Goal: Transaction & Acquisition: Purchase product/service

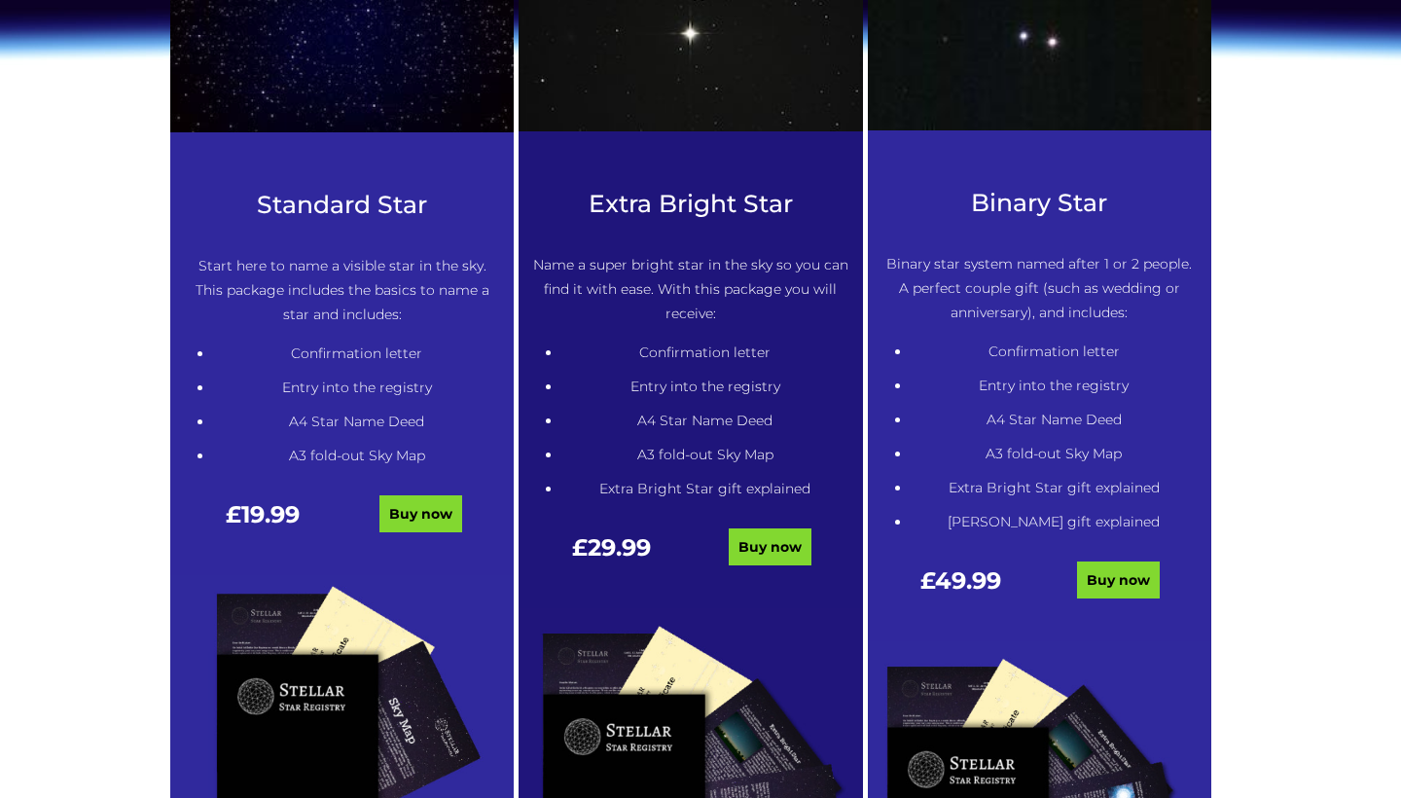
scroll to position [990, 0]
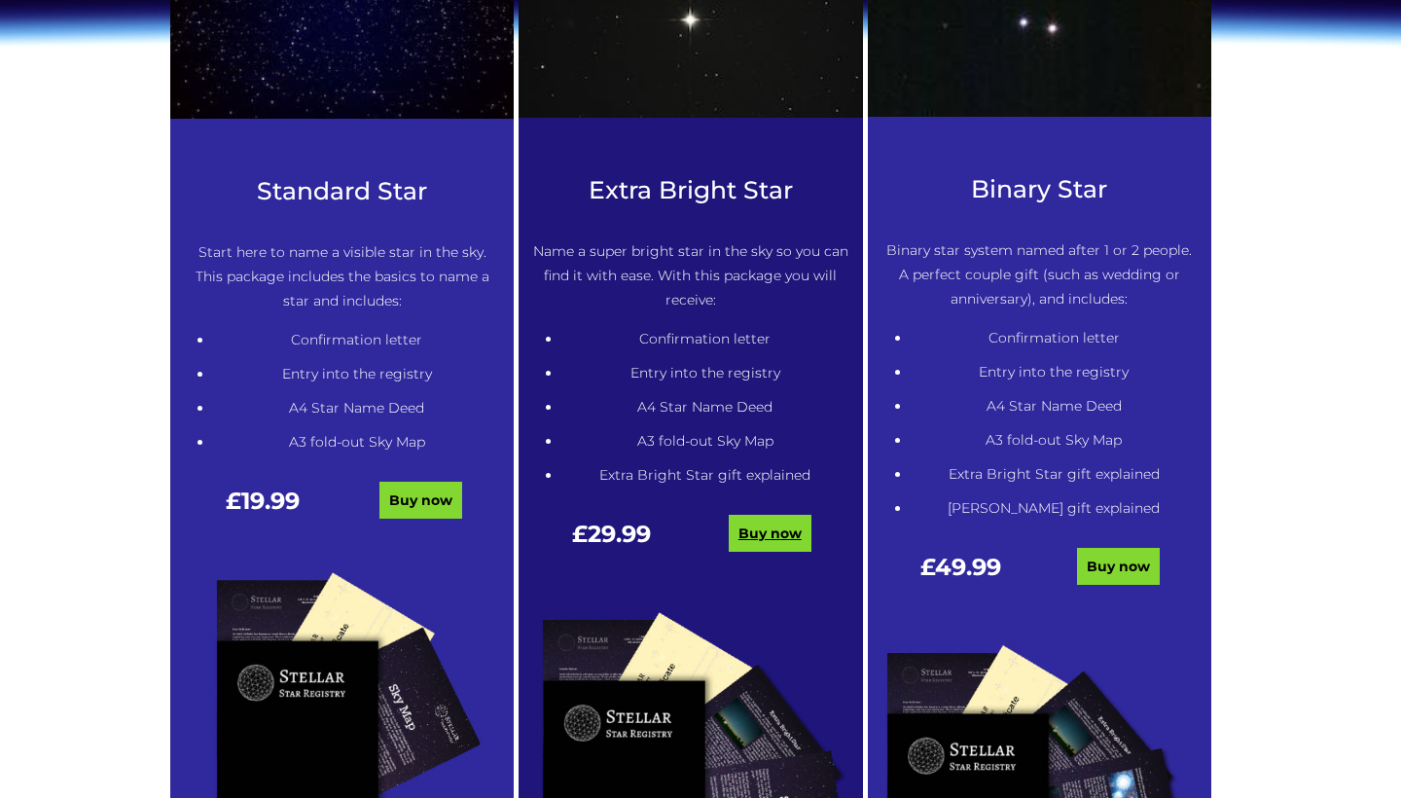
click at [786, 527] on link "Buy now" at bounding box center [769, 533] width 83 height 37
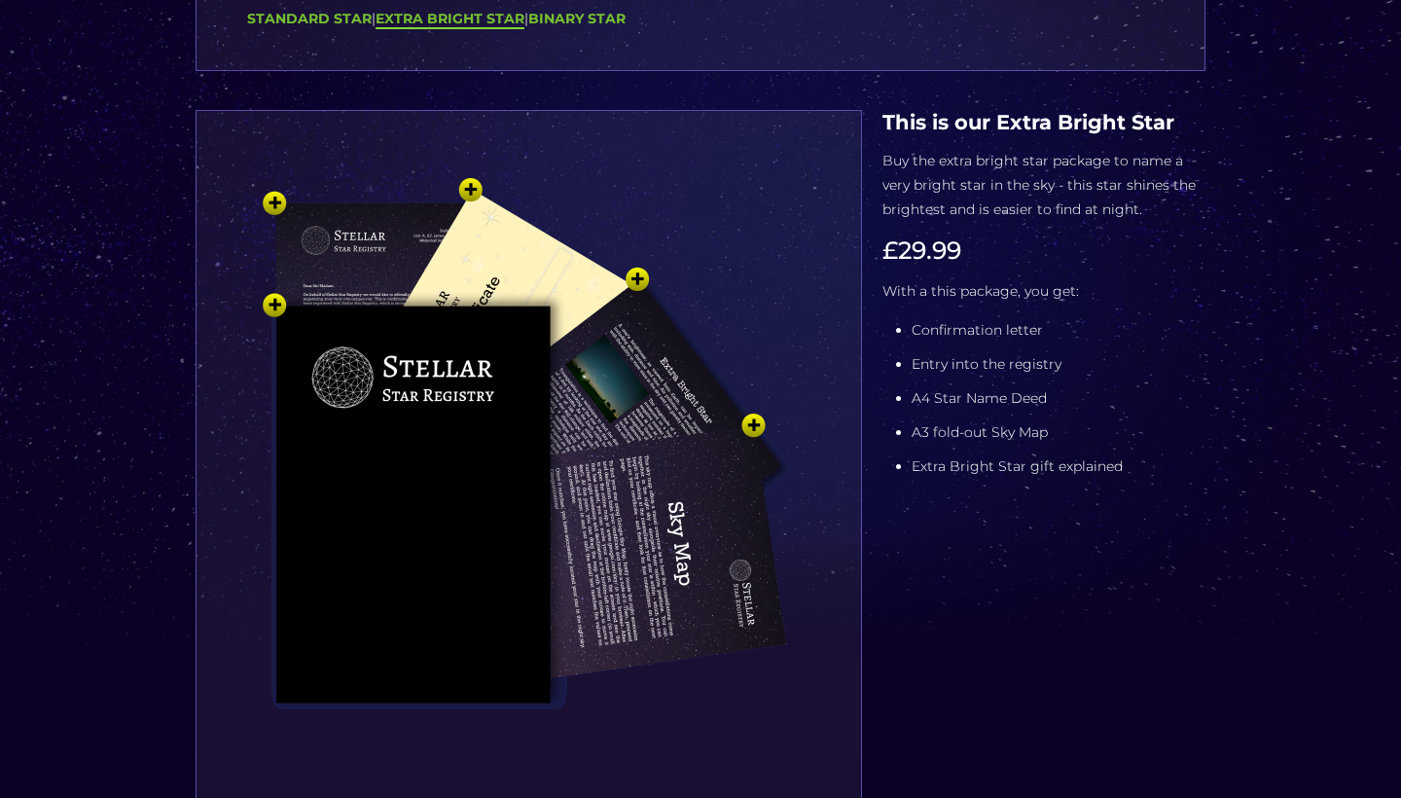
scroll to position [238, 0]
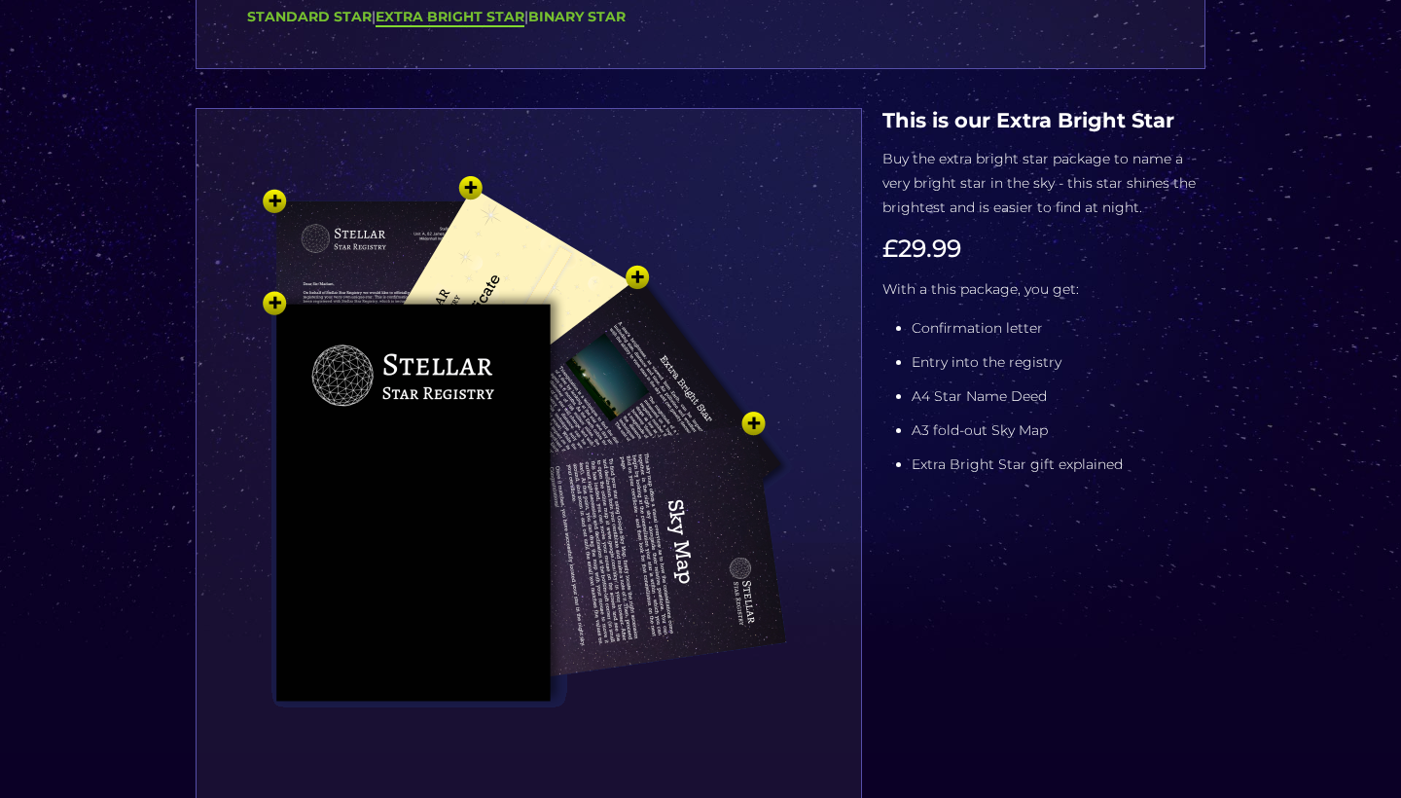
click at [277, 302] on img at bounding box center [528, 479] width 584 height 642
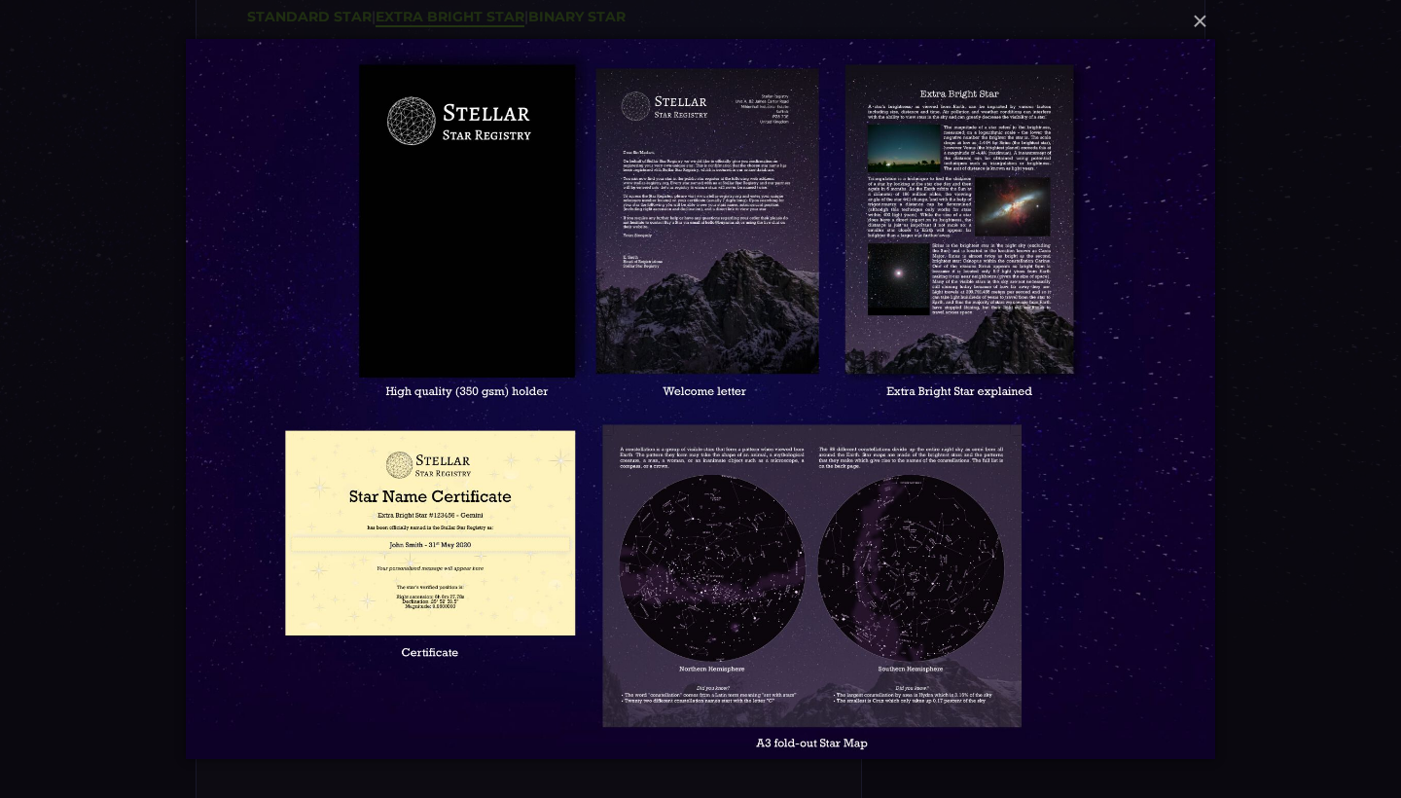
click at [480, 636] on img at bounding box center [700, 399] width 1028 height 798
click at [886, 632] on img at bounding box center [700, 399] width 1028 height 798
click at [1197, 25] on button "×" at bounding box center [699, 21] width 1028 height 43
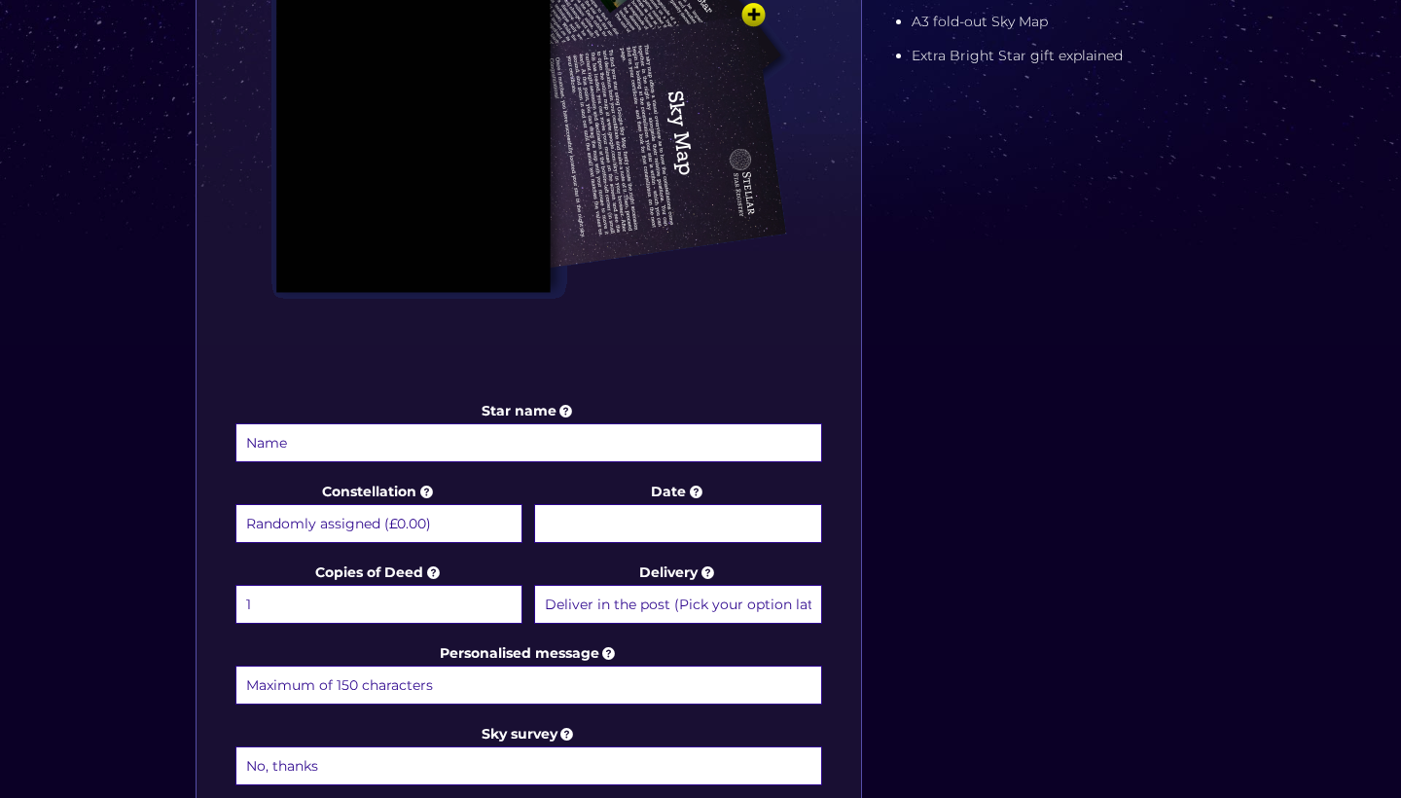
scroll to position [673, 0]
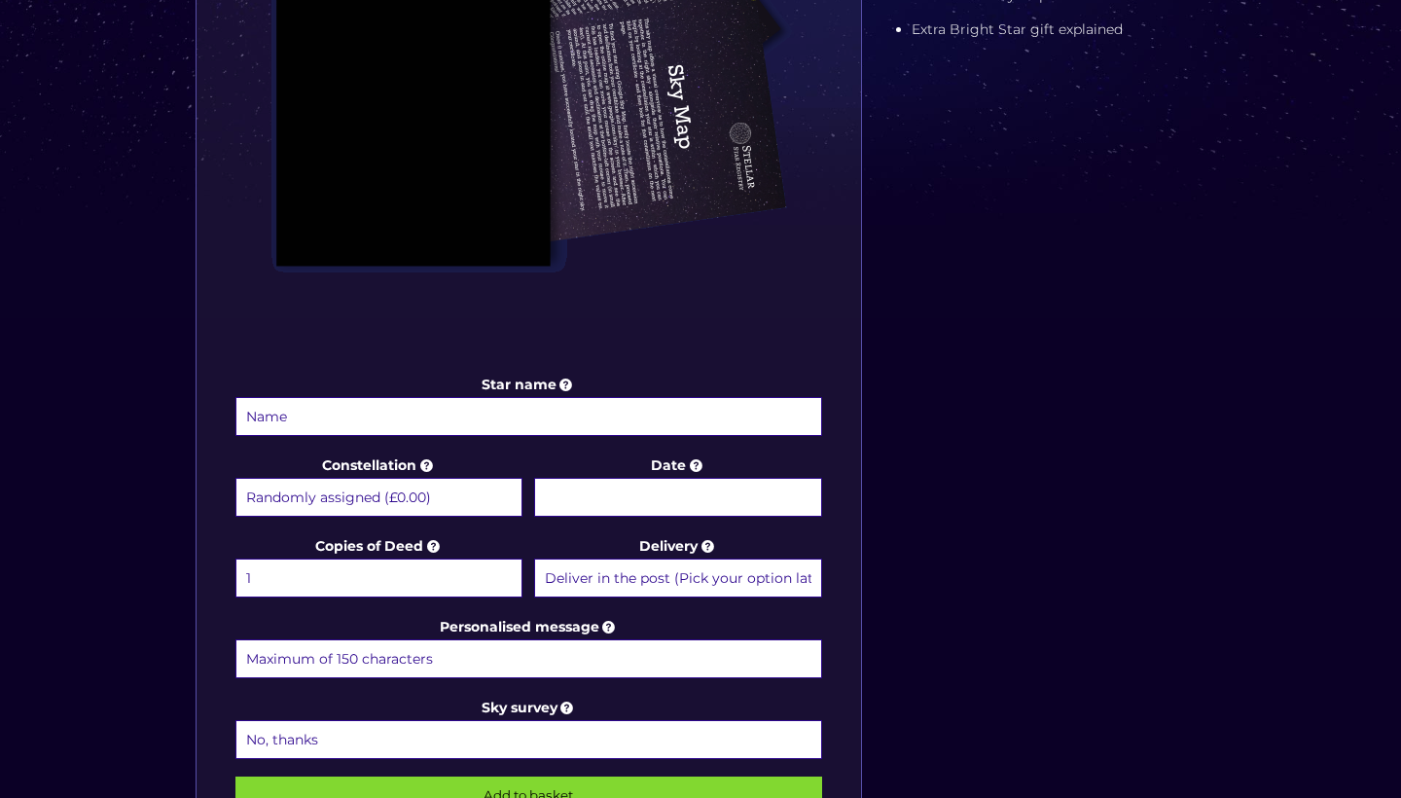
click at [468, 410] on input "Star name" at bounding box center [528, 416] width 586 height 39
type input "Nancy"
click at [600, 494] on input "Date" at bounding box center [677, 497] width 287 height 39
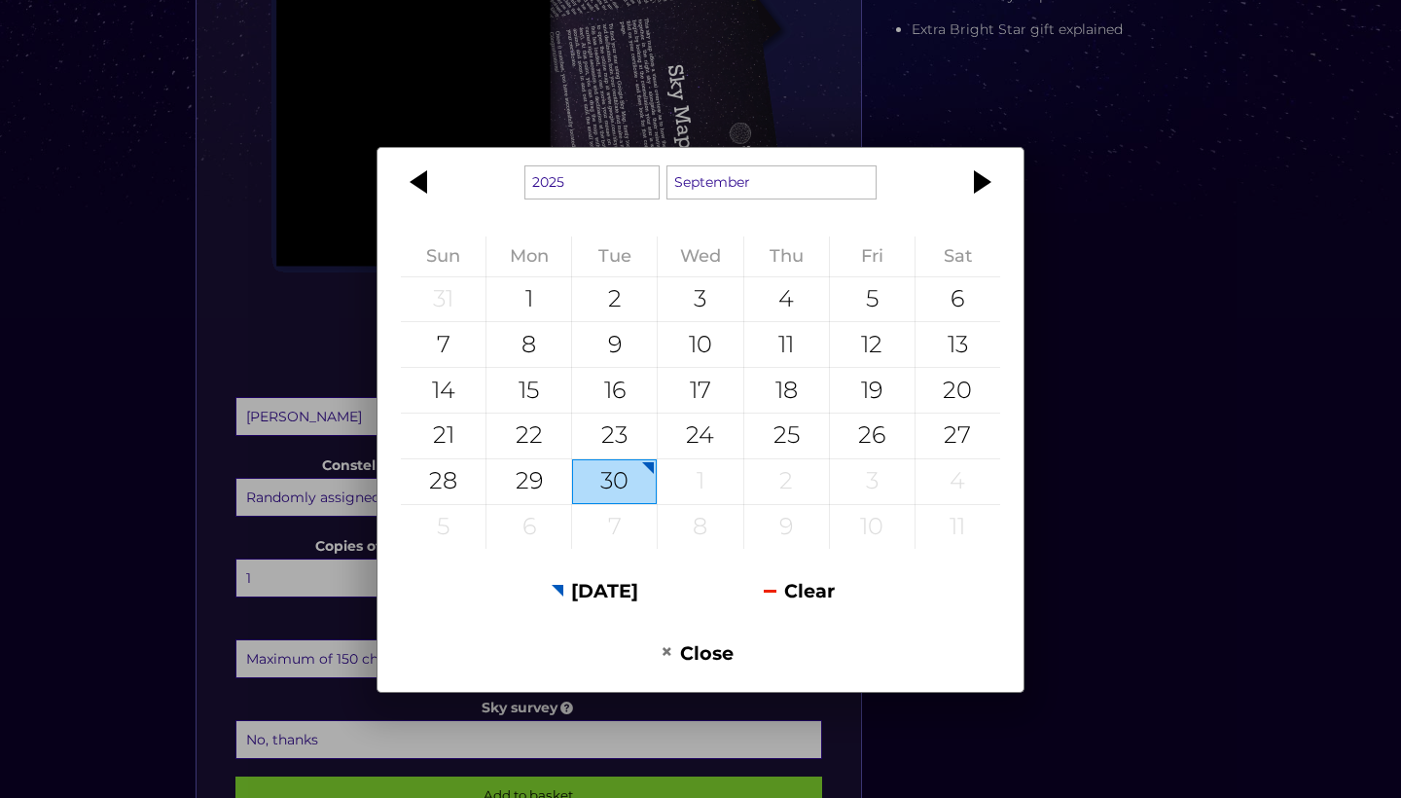
click at [1399, 518] on div "1925 1926 1927 1928 1929 1930 1931 1932 1933 1934 1935 1936 1937 1938 1939 1940…" at bounding box center [700, 399] width 1401 height 798
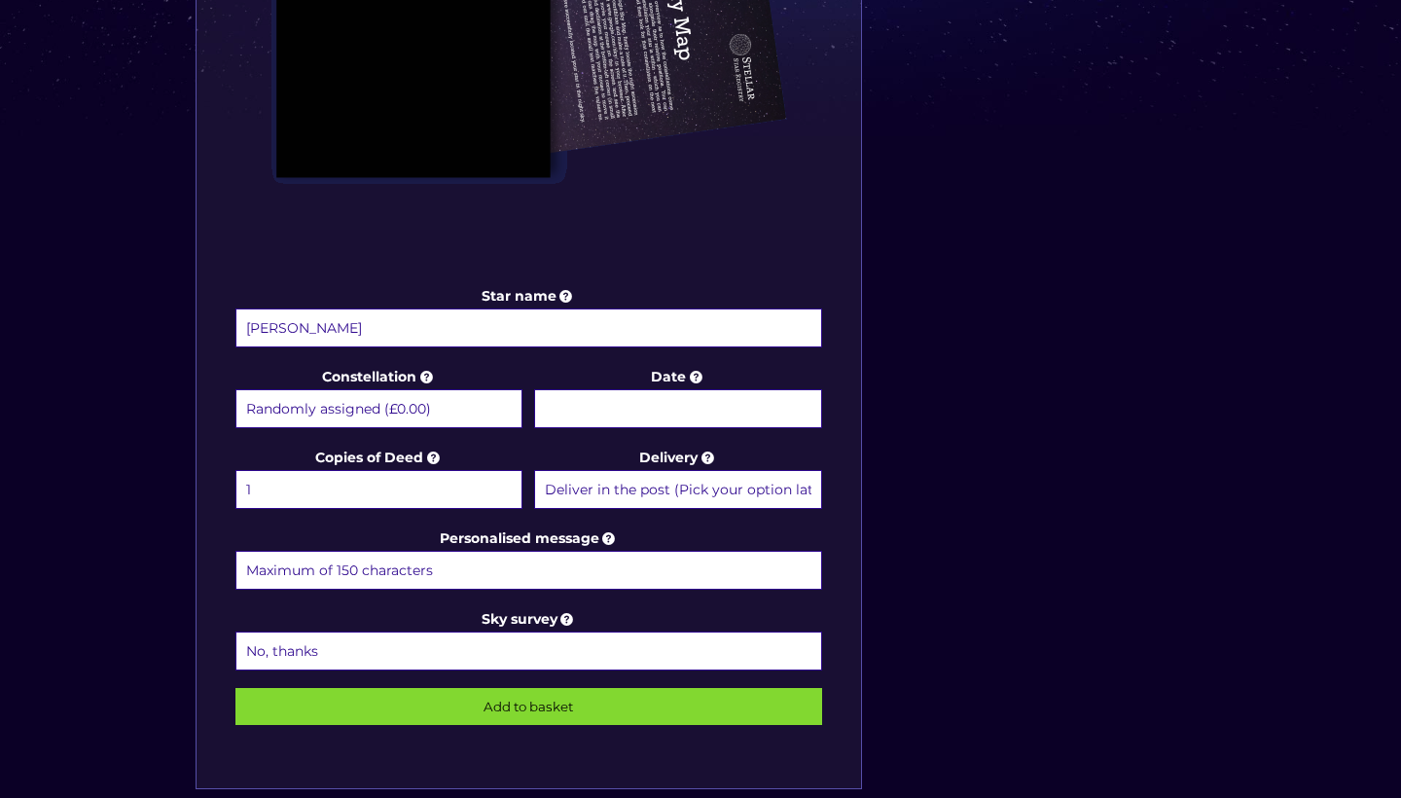
scroll to position [762, 0]
click at [432, 381] on icon at bounding box center [425, 377] width 19 height 18
click at [432, 389] on select "Randomly assigned (£0.00) Aquarius - 20 Jan - 18 Feb (+£9.99) Aries - 21 Mar - …" at bounding box center [378, 408] width 287 height 39
click at [642, 408] on input "Date" at bounding box center [677, 408] width 287 height 39
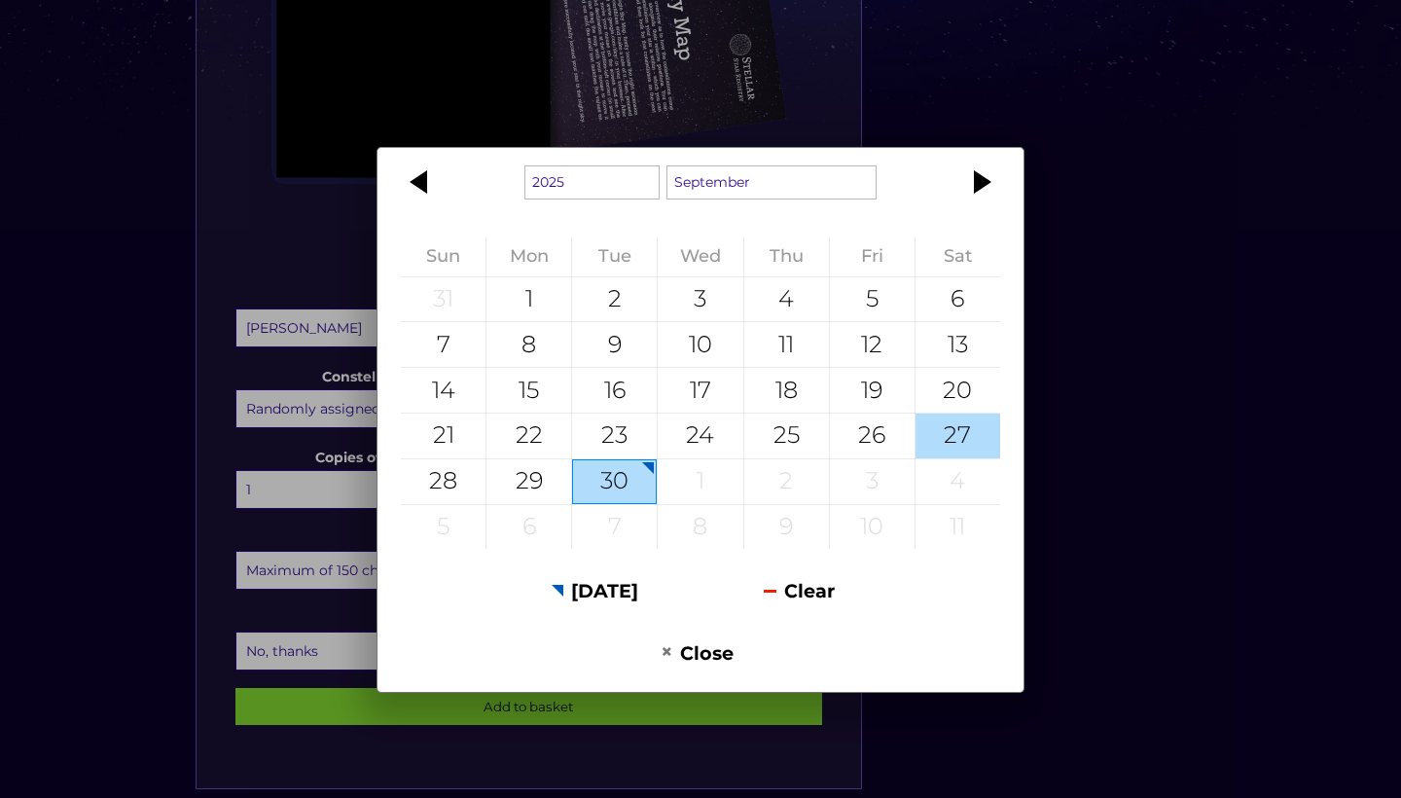
click at [966, 444] on div "27" at bounding box center [957, 435] width 85 height 45
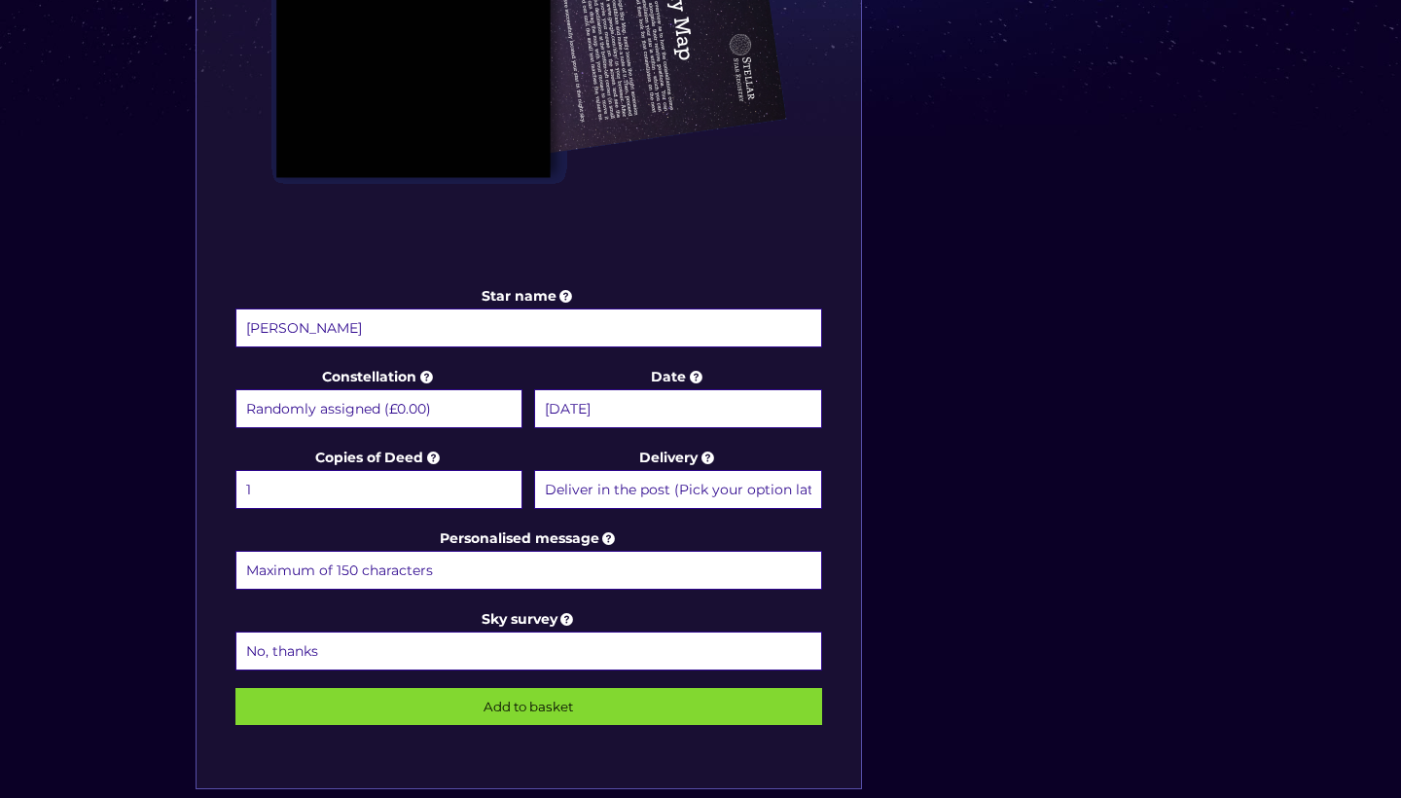
click at [670, 399] on input "27 September 2025" at bounding box center [677, 408] width 287 height 39
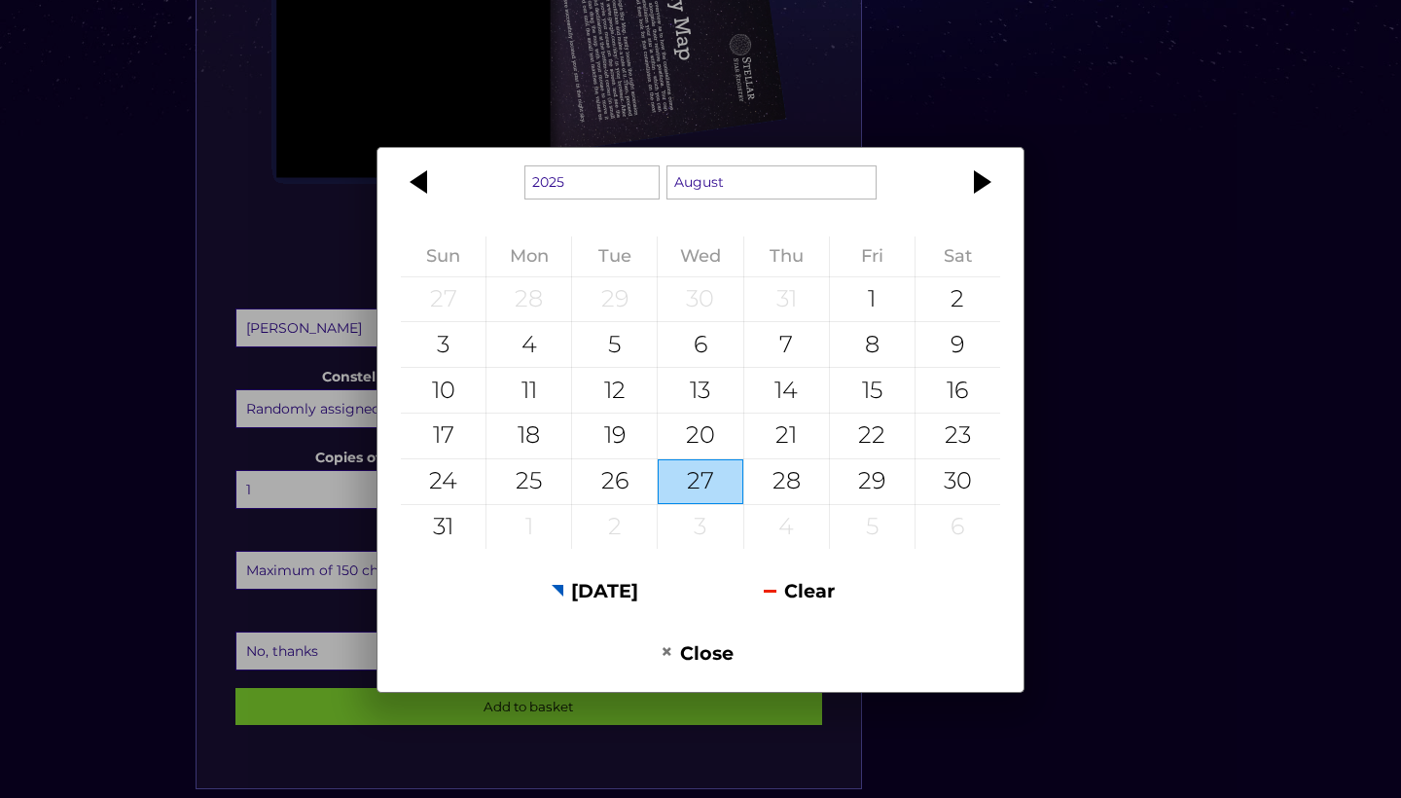
click at [696, 479] on div "27" at bounding box center [699, 481] width 85 height 45
type input "27 August 2025"
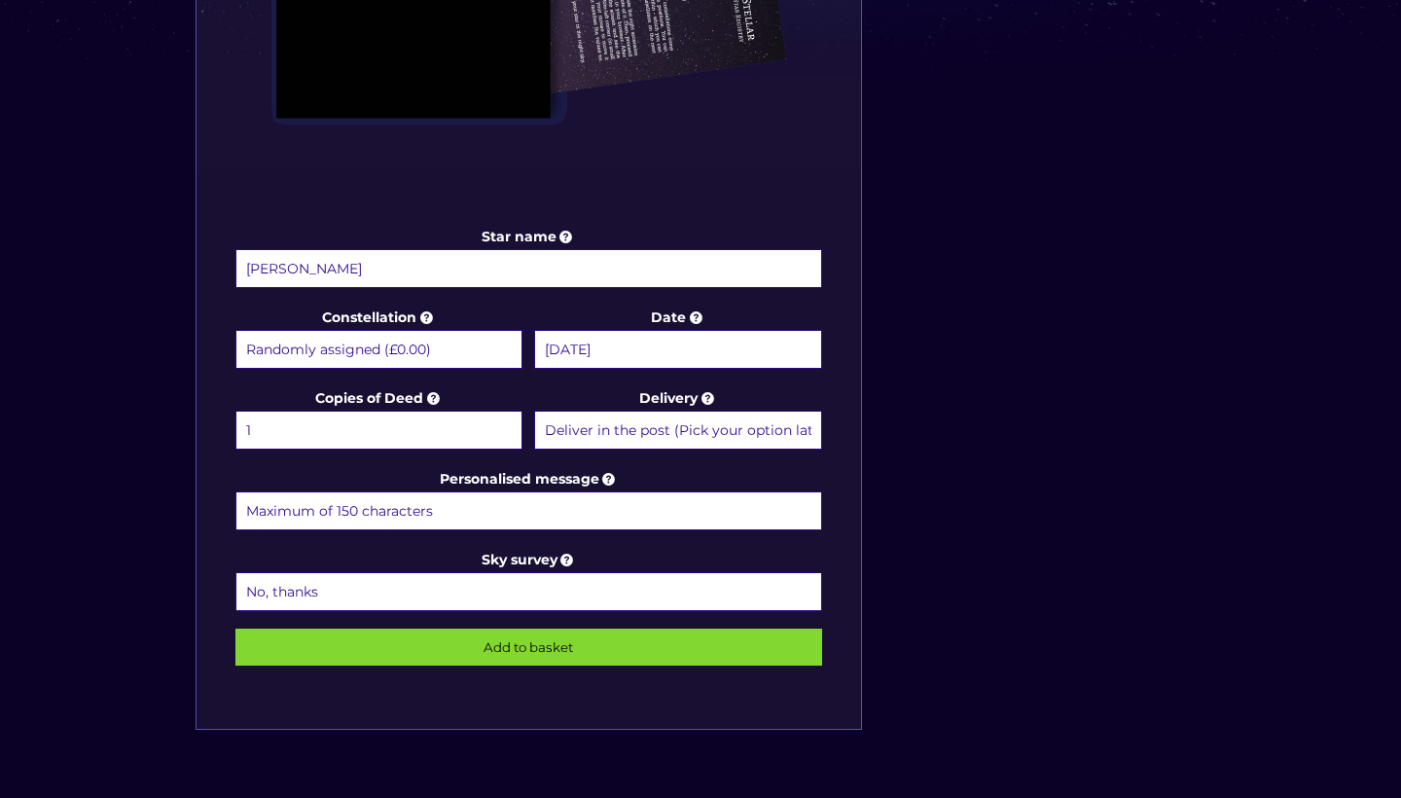
scroll to position [827, 0]
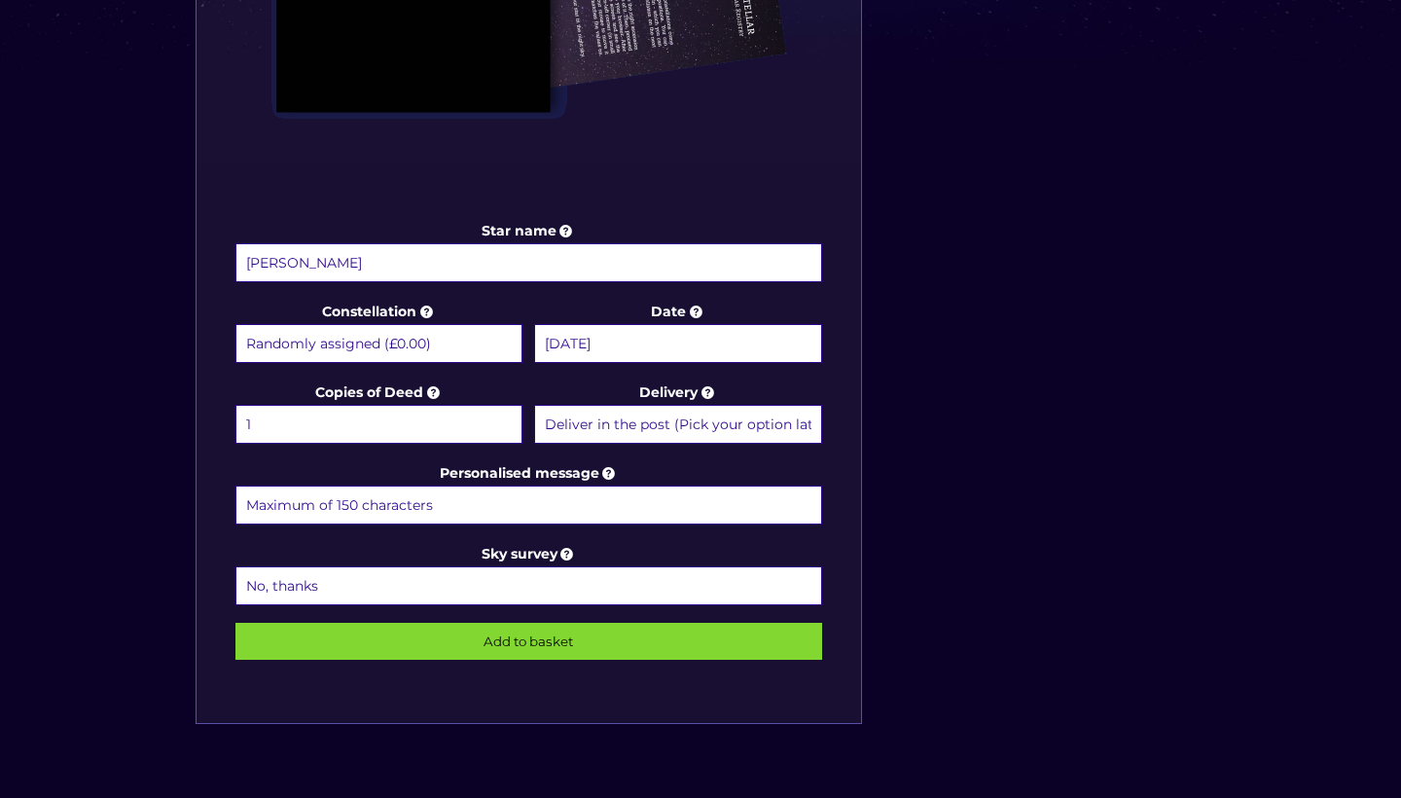
click at [399, 515] on input "Personalised message" at bounding box center [528, 504] width 586 height 39
click at [609, 472] on icon at bounding box center [608, 473] width 19 height 18
click at [609, 485] on input "Personalised message" at bounding box center [528, 504] width 586 height 39
click at [642, 537] on div "Star name Nancy Star name two (Optional) Constellation Randomly assigned (£0.00…" at bounding box center [528, 122] width 666 height 1204
drag, startPoint x: 434, startPoint y: 503, endPoint x: 223, endPoint y: 508, distance: 211.1
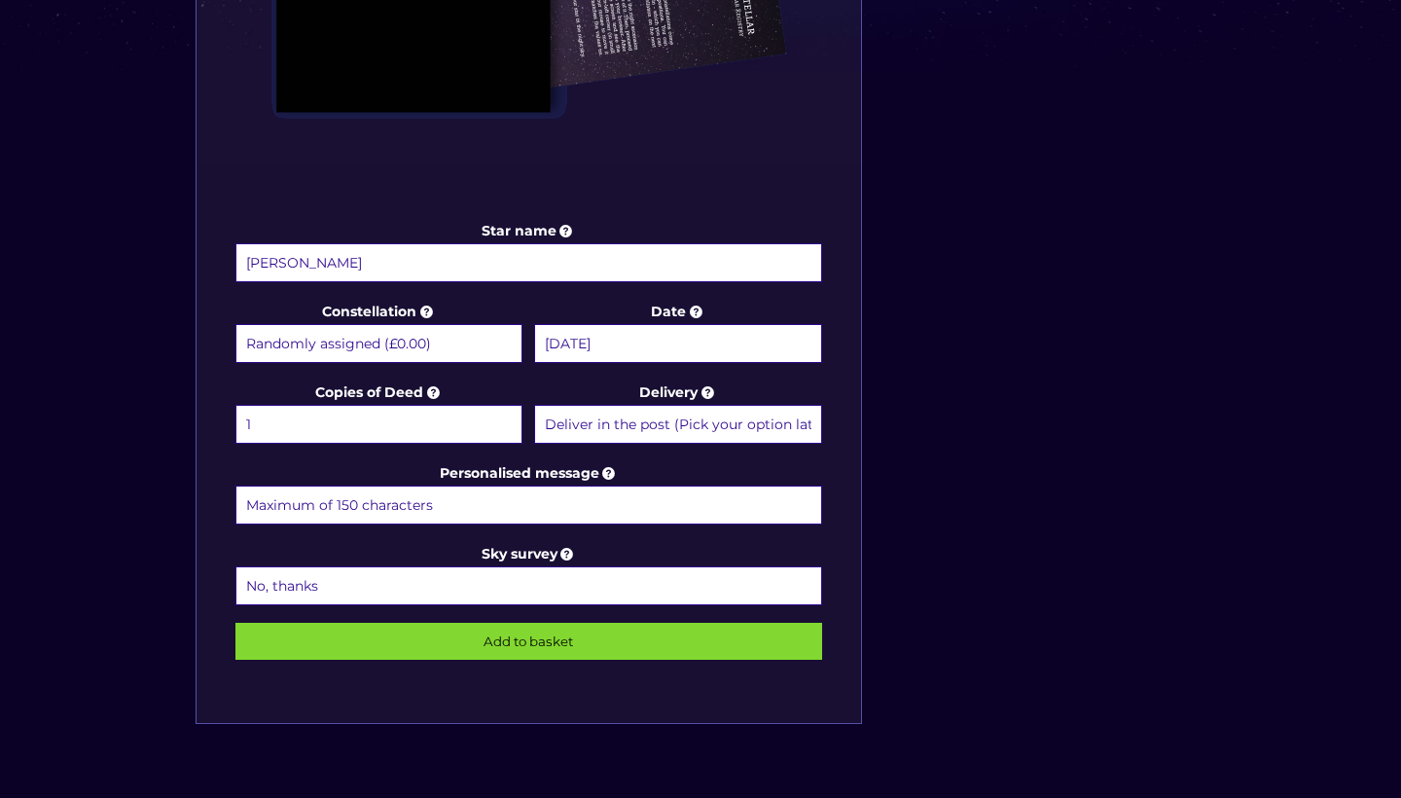
click at [223, 508] on div "Star name Nancy Star name two (Optional) Constellation Randomly assigned (£0.00…" at bounding box center [528, 122] width 666 height 1204
click at [445, 563] on label "Sky survey No, thanks 1 (+£6.99) 2 (+£11.99) 3 (+£16.99) 4 (+£21.99) 5 (+£26.99…" at bounding box center [528, 575] width 586 height 66
click at [445, 566] on select "No, thanks 1 (+£6.99) 2 (+£11.99) 3 (+£16.99) 4 (+£21.99) 5 (+£26.99) 6 (+£31.9…" at bounding box center [528, 585] width 586 height 39
click at [574, 548] on icon at bounding box center [566, 554] width 19 height 18
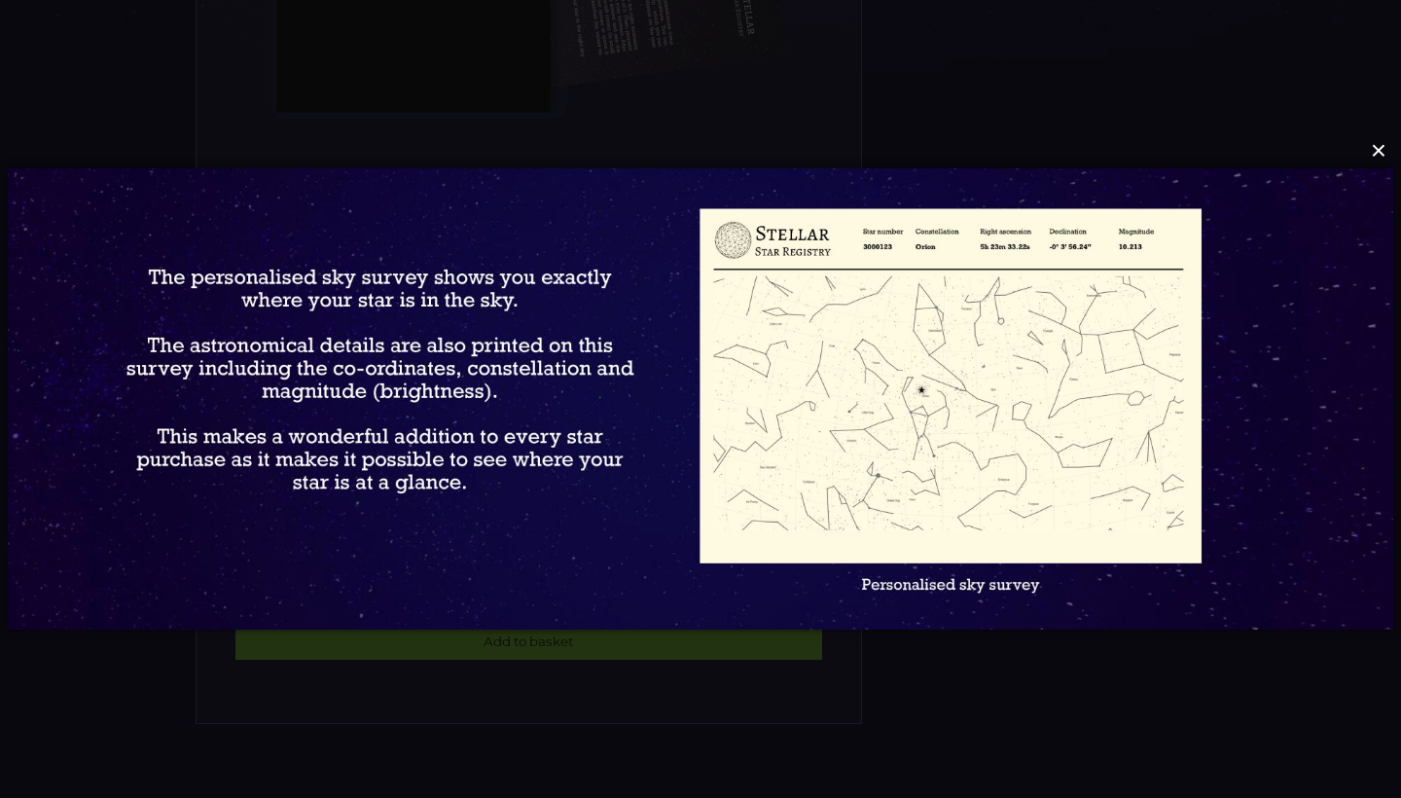
click at [1388, 158] on button "×" at bounding box center [699, 150] width 1385 height 43
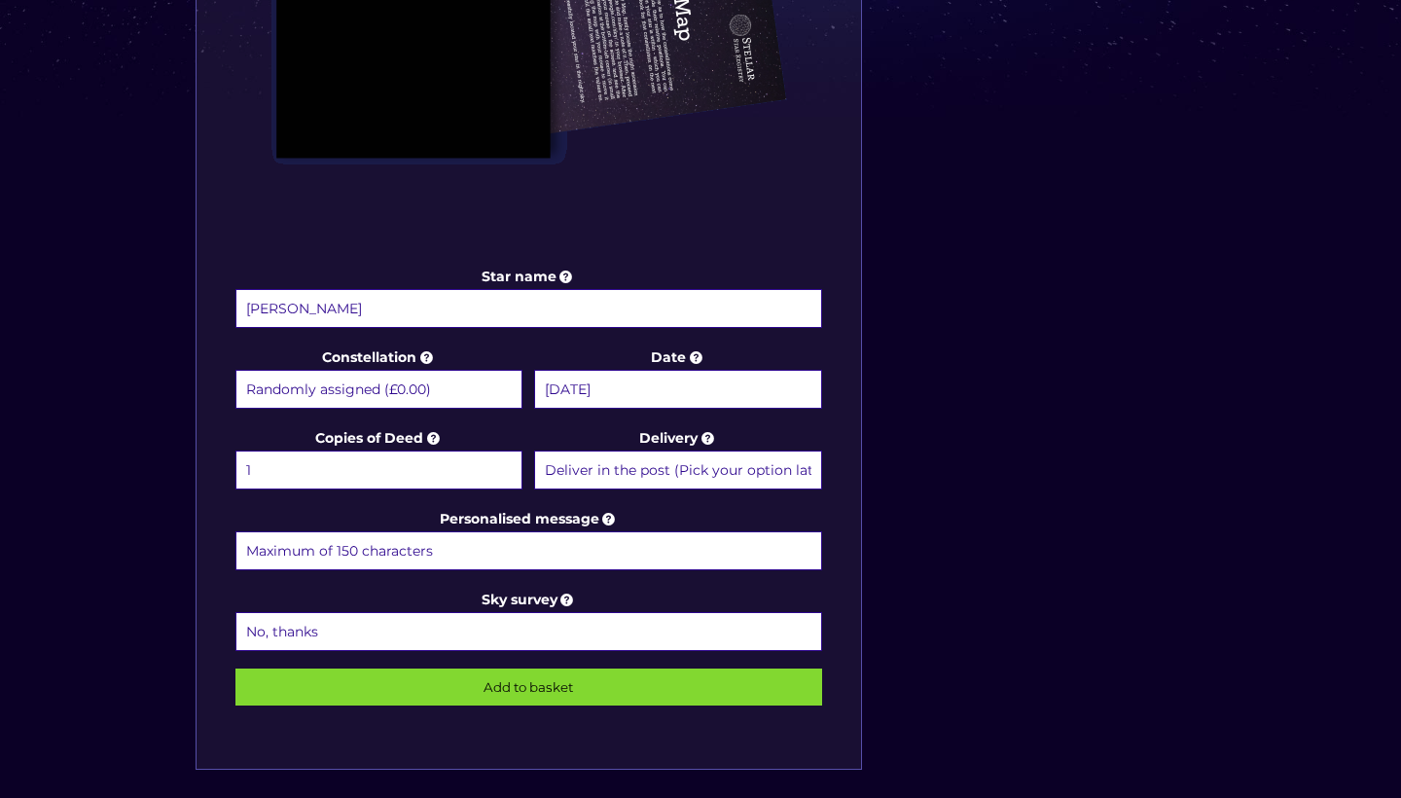
scroll to position [774, 0]
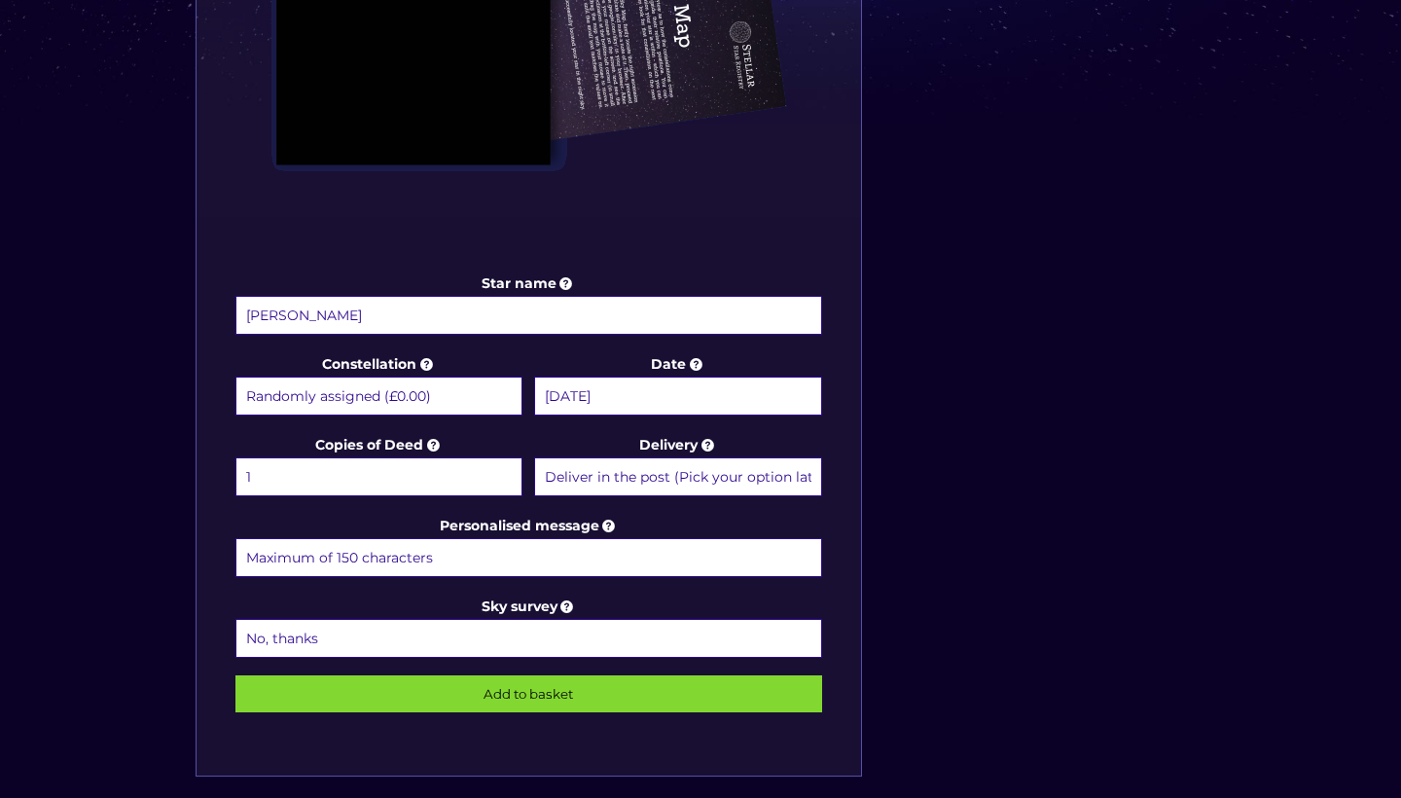
click at [469, 613] on label "Sky survey No, thanks 1 (+£6.99) 2 (+£11.99) 3 (+£16.99) 4 (+£21.99) 5 (+£26.99…" at bounding box center [528, 627] width 586 height 66
click at [469, 619] on select "No, thanks 1 (+£6.99) 2 (+£11.99) 3 (+£16.99) 4 (+£21.99) 5 (+£26.99) 6 (+£31.9…" at bounding box center [528, 638] width 586 height 39
select select "1 (+£6.99)"
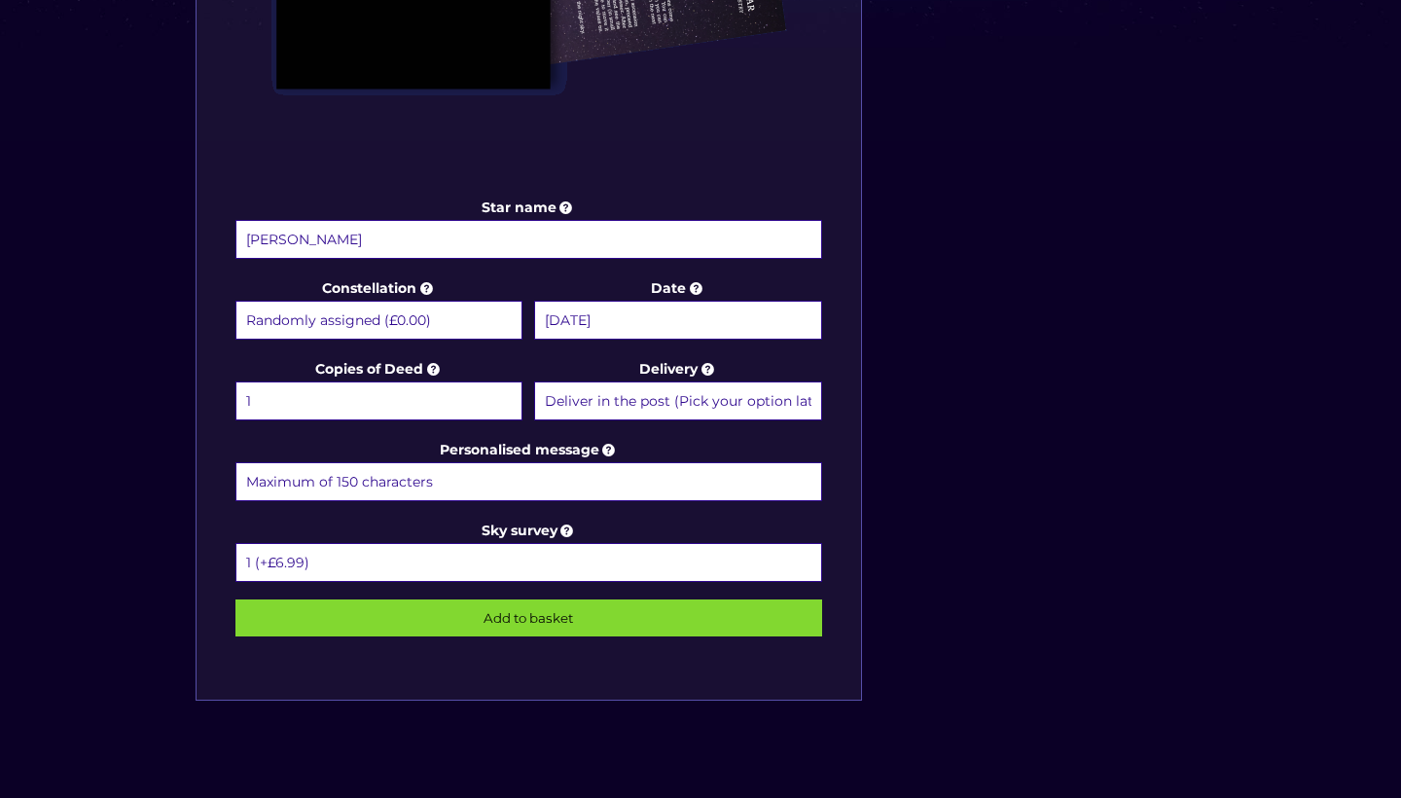
scroll to position [851, 0]
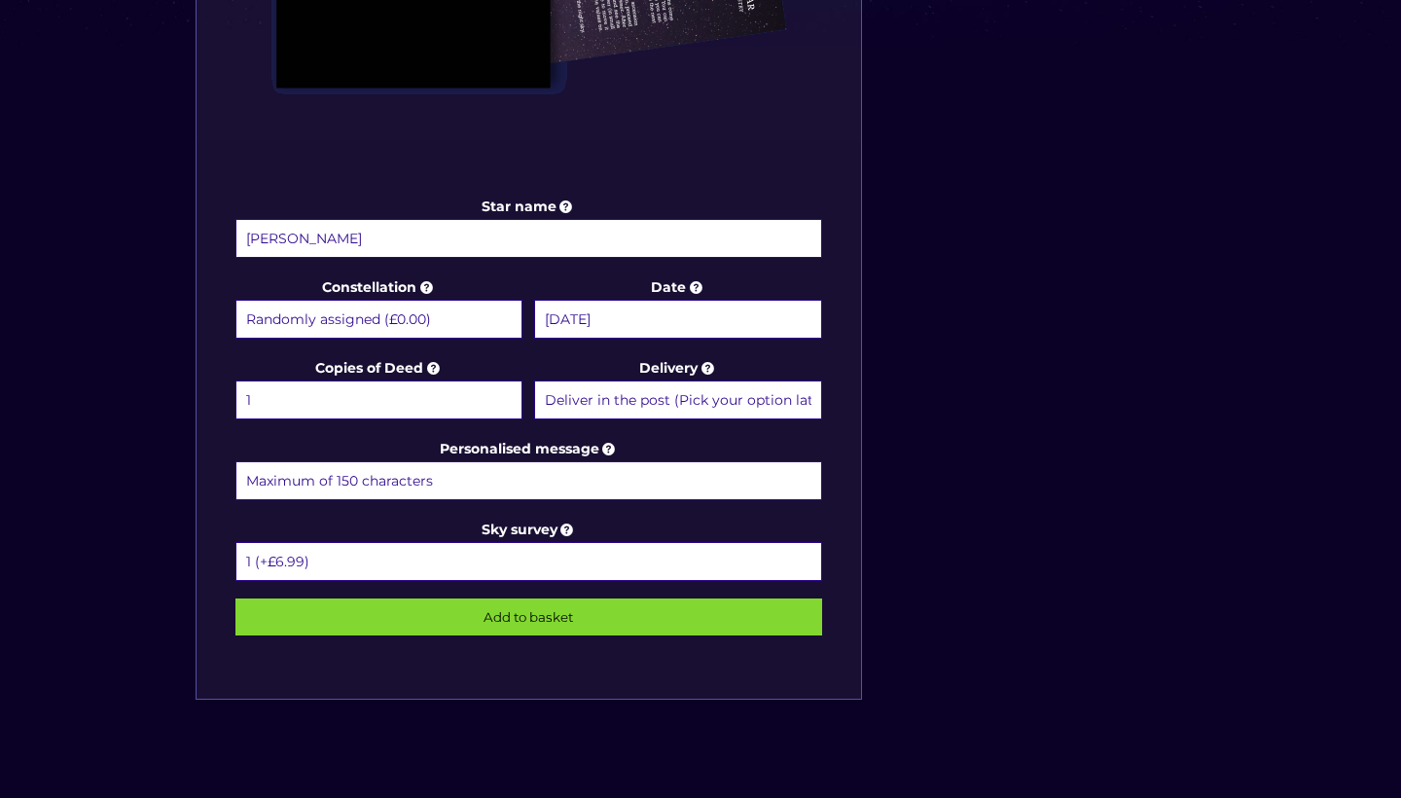
click at [435, 483] on input "Personalised message" at bounding box center [528, 480] width 586 height 39
paste input "No matter where we are in the world, we can look up at the night sky and know w…"
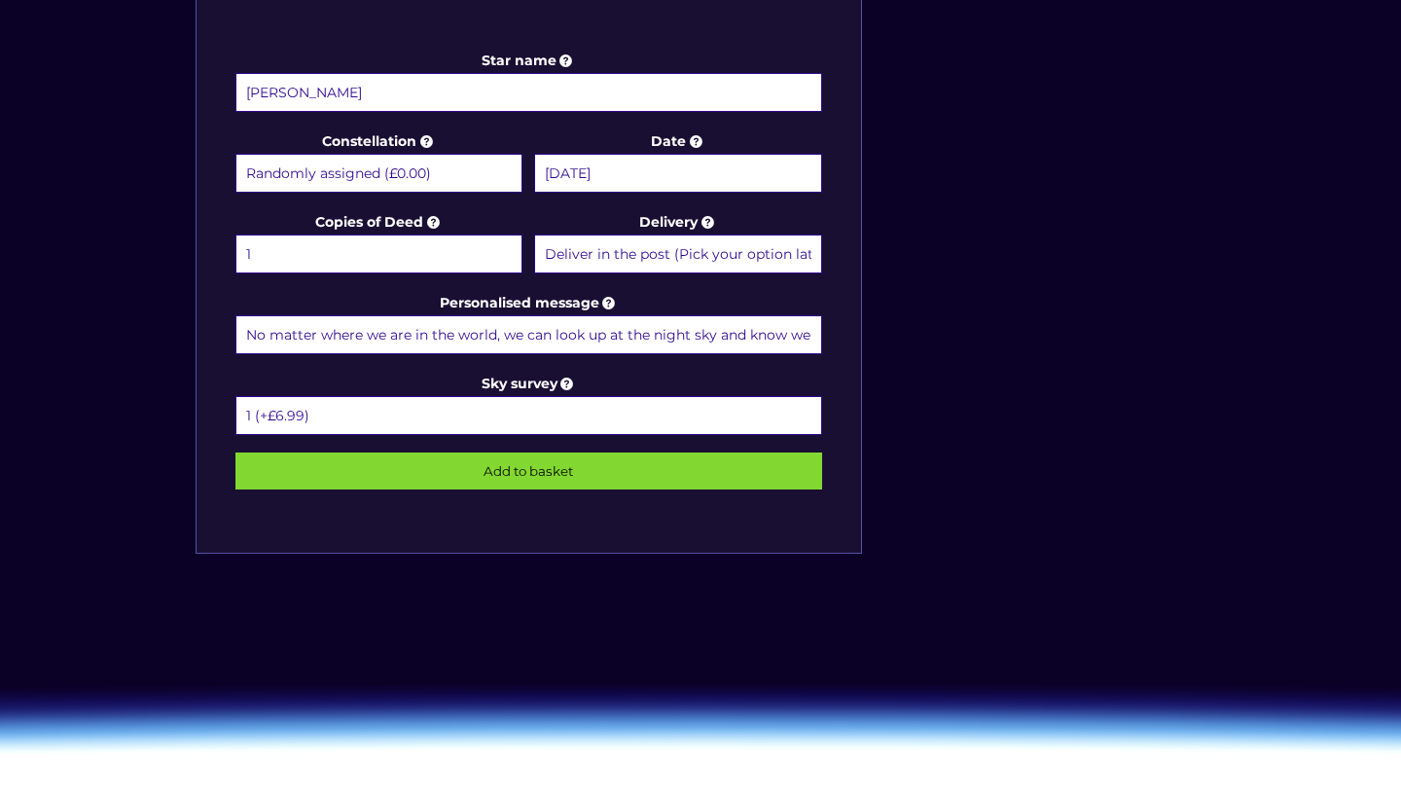
scroll to position [976, 0]
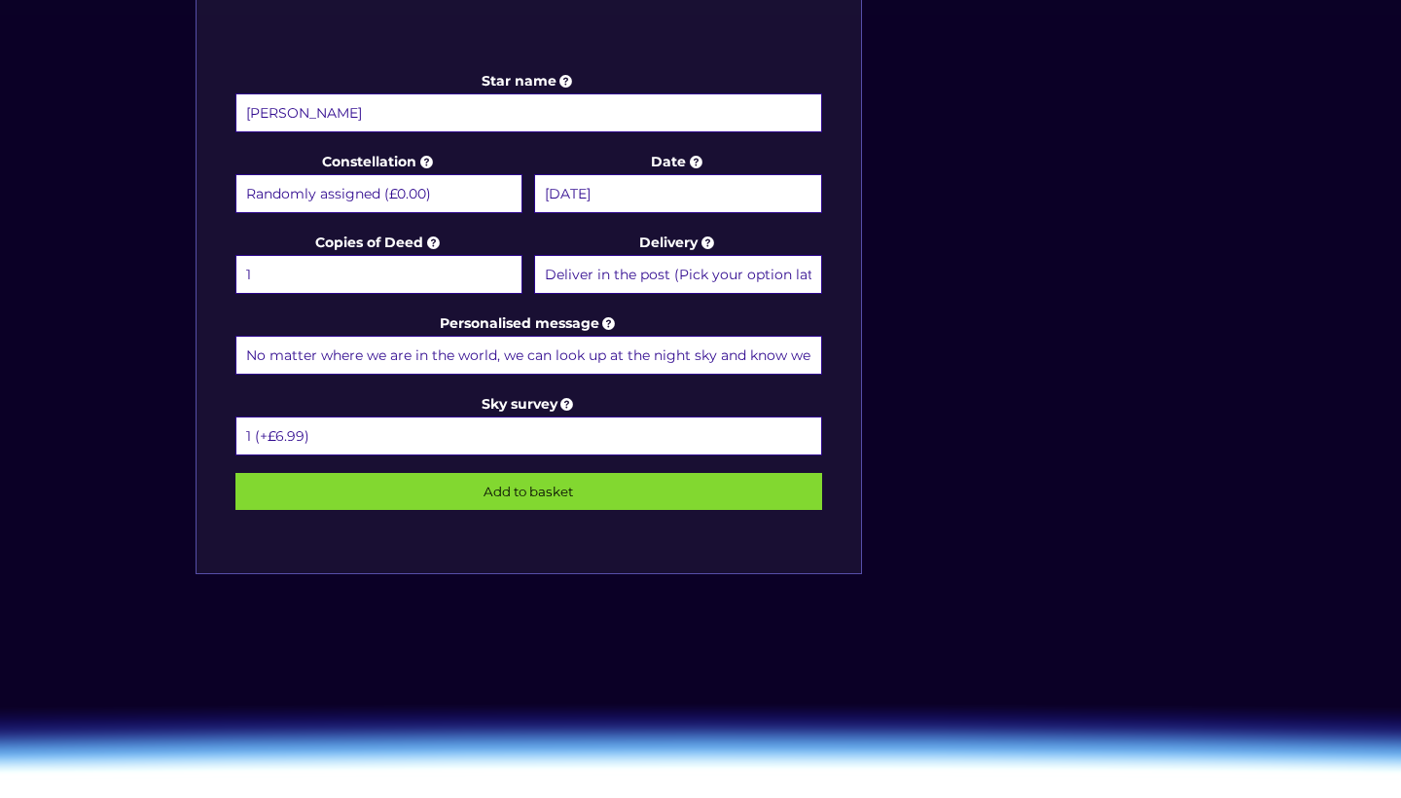
type input "No matter where we are in the world, we can look up at the night sky and know w…"
click at [633, 486] on input "Add to basket" at bounding box center [528, 491] width 586 height 37
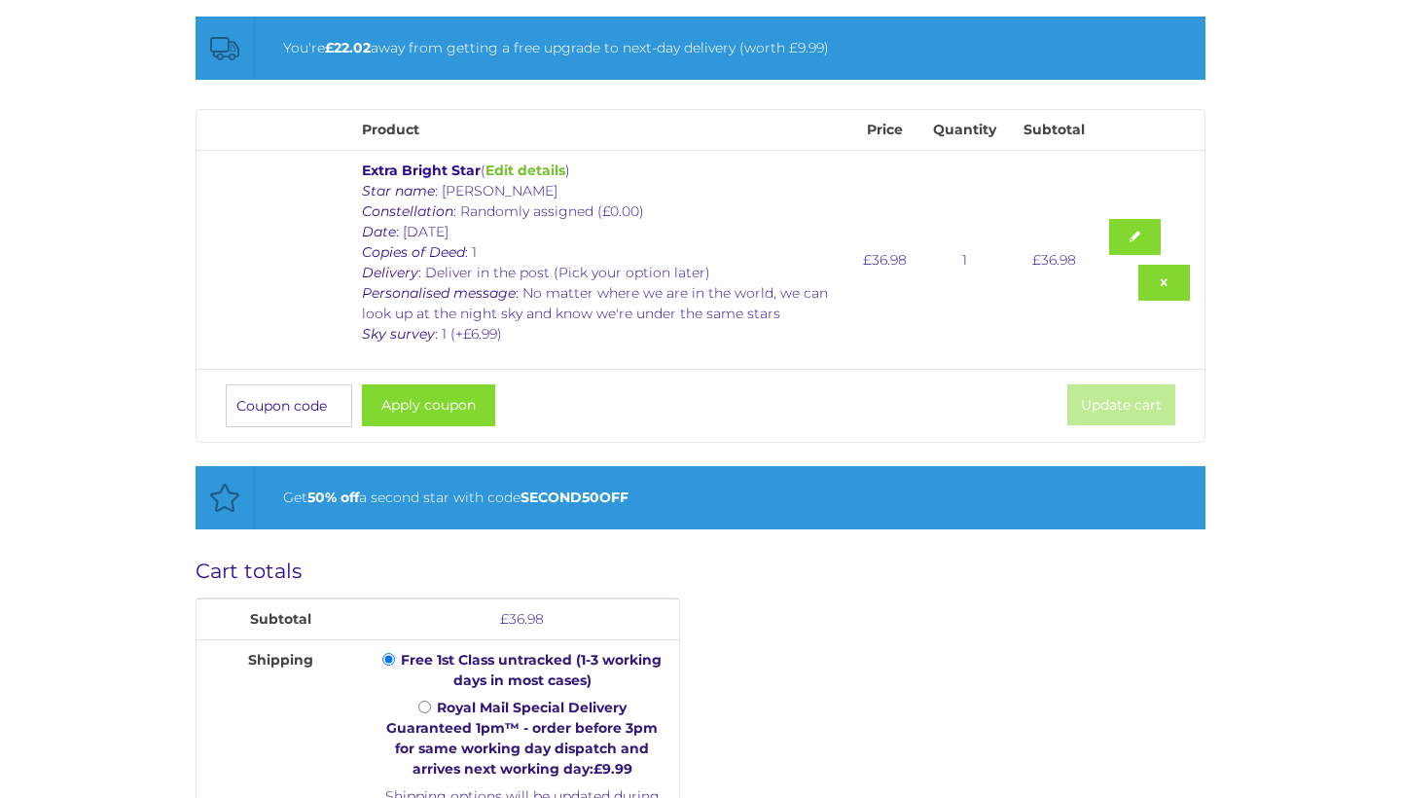
scroll to position [333, 0]
click at [281, 410] on input "Coupon:" at bounding box center [289, 405] width 126 height 43
type input "STAR25"
click at [399, 412] on button "Apply coupon" at bounding box center [428, 405] width 133 height 42
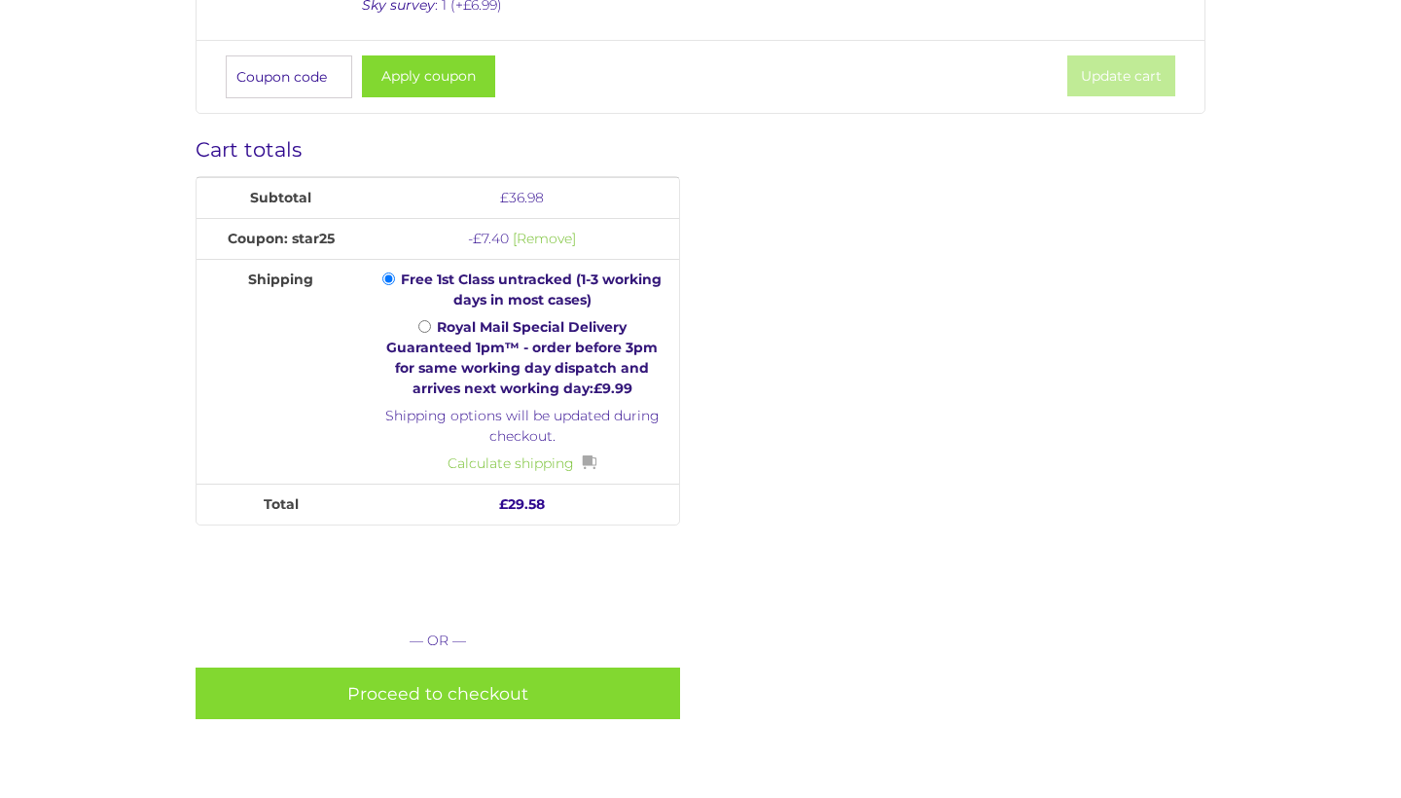
scroll to position [768, 0]
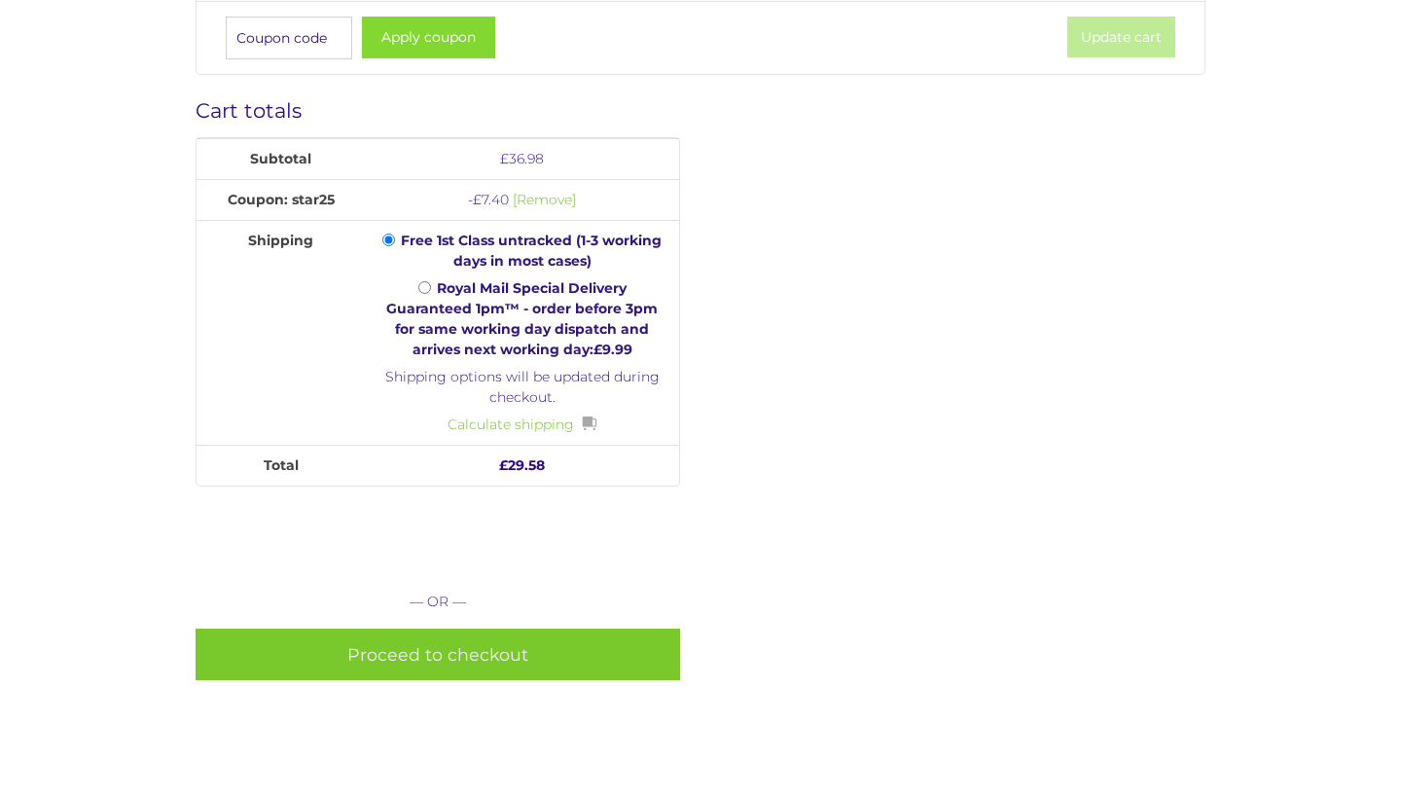
click at [521, 672] on link "Proceed to checkout" at bounding box center [437, 654] width 485 height 52
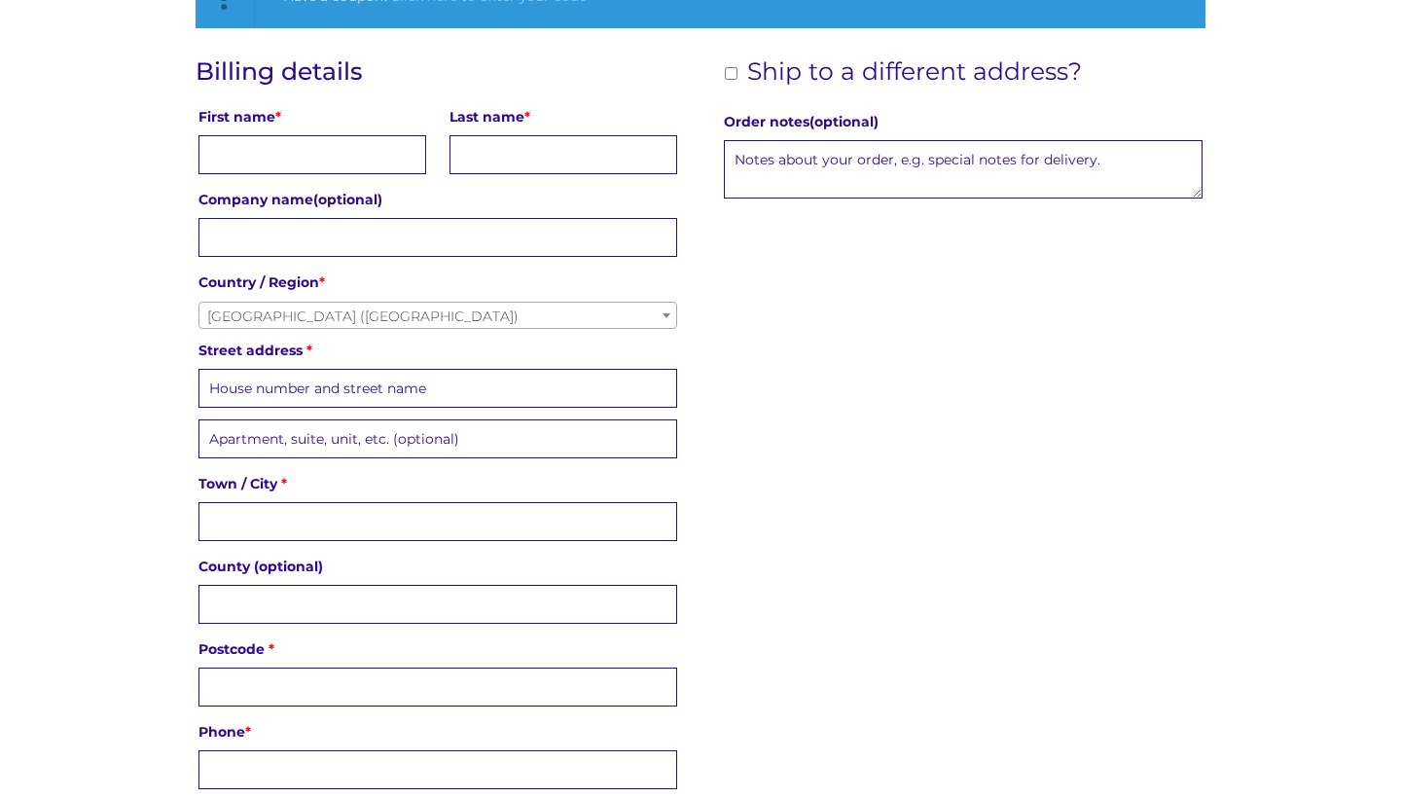
scroll to position [291, 0]
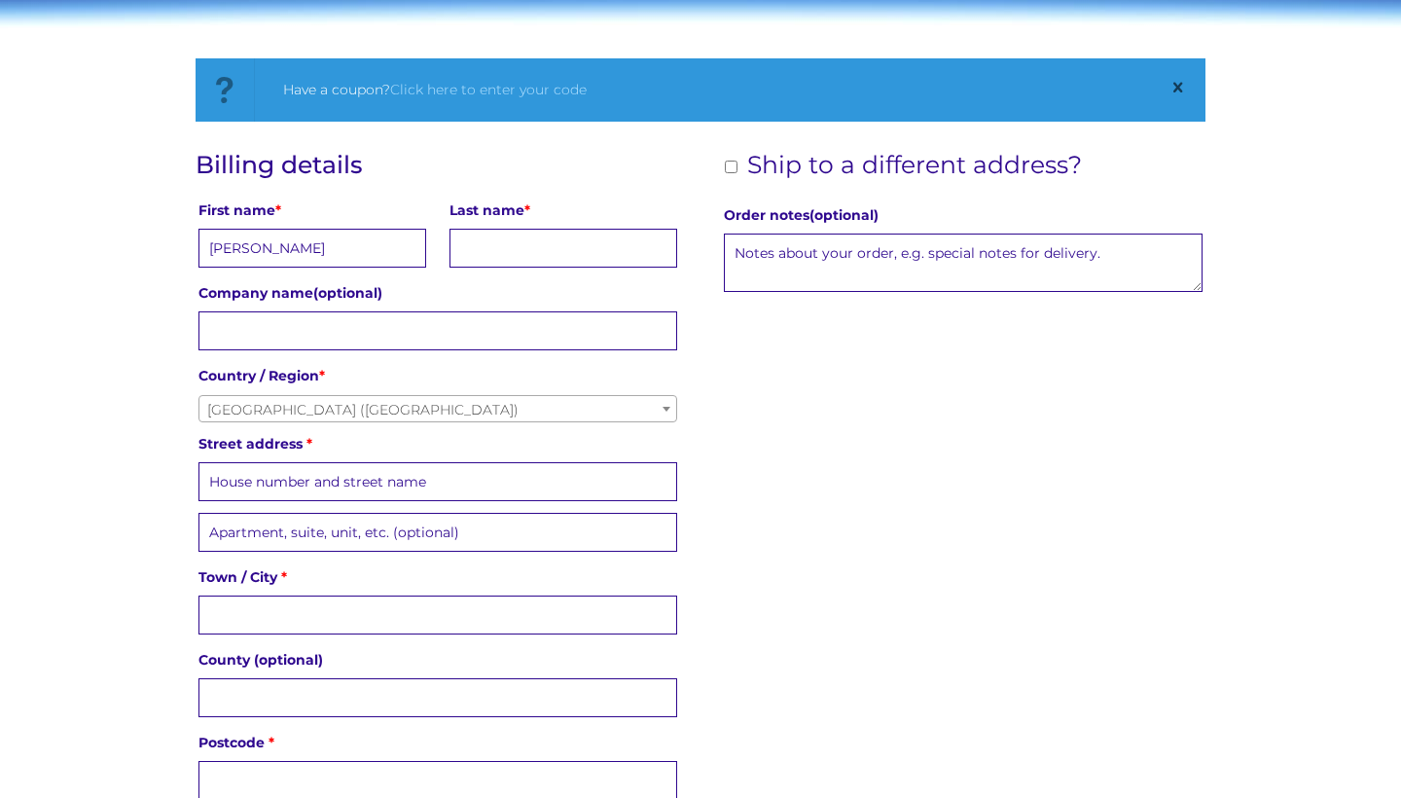
type input "Lucy"
type input "Baldwin"
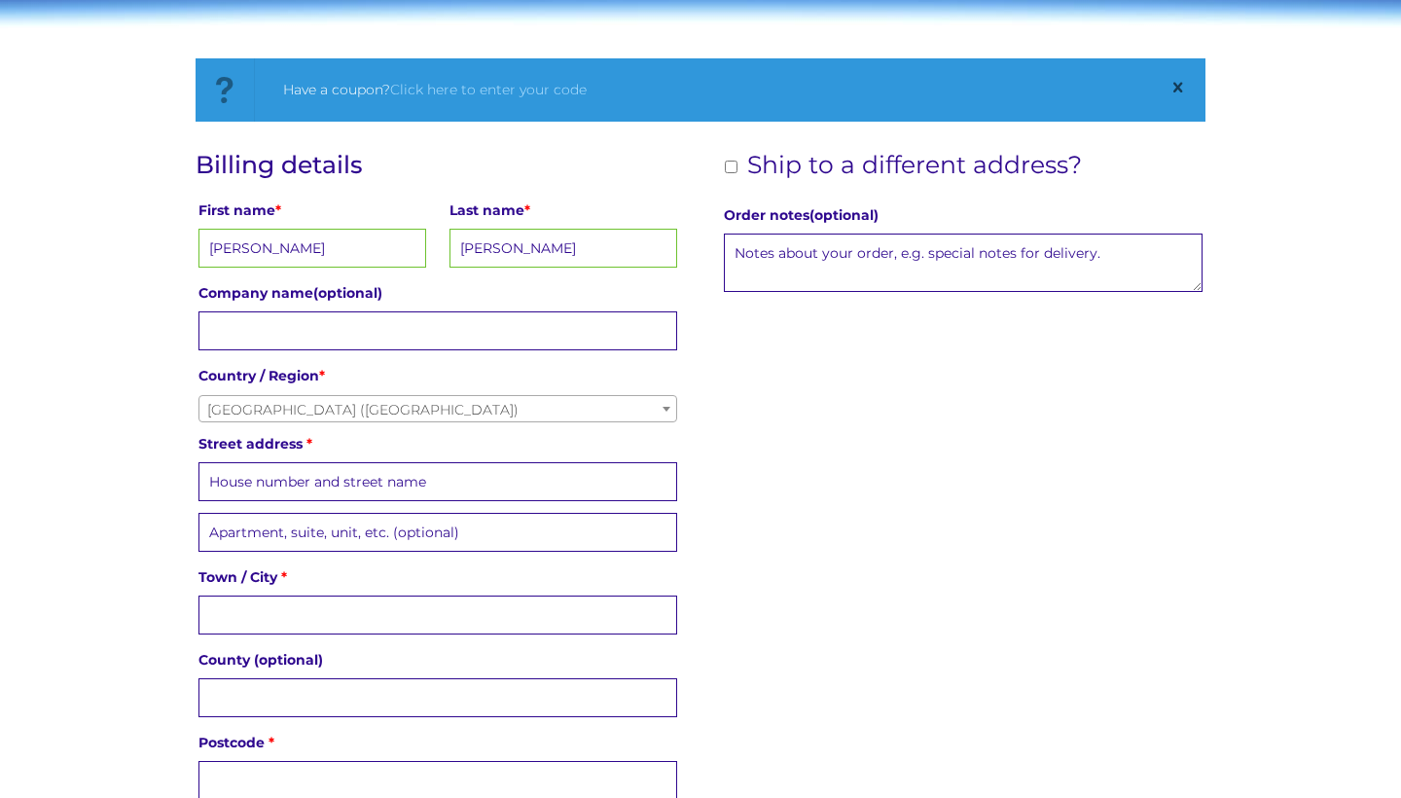
click at [540, 439] on label "Street address *" at bounding box center [437, 443] width 479 height 27
click at [540, 462] on input "Street address *" at bounding box center [437, 481] width 479 height 39
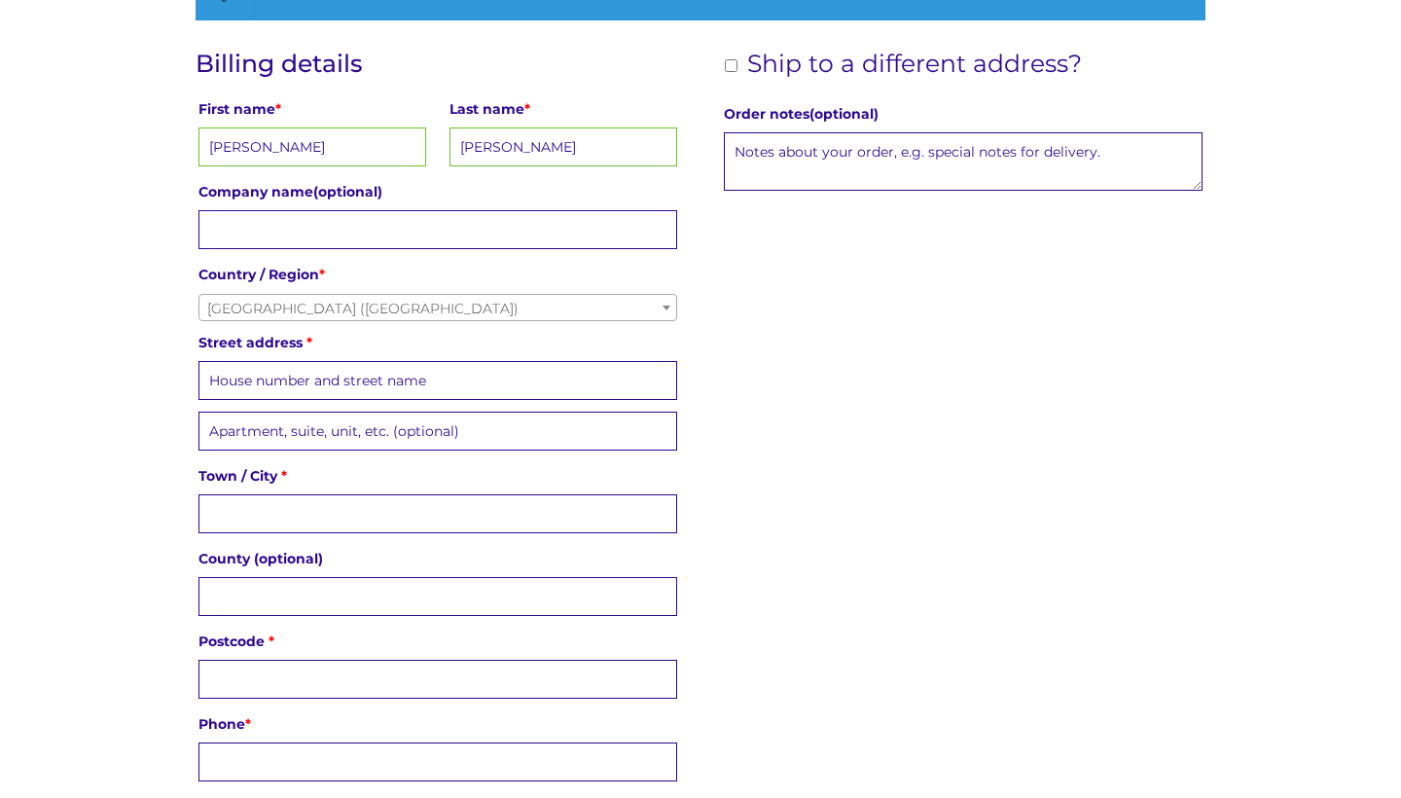
scroll to position [408, 0]
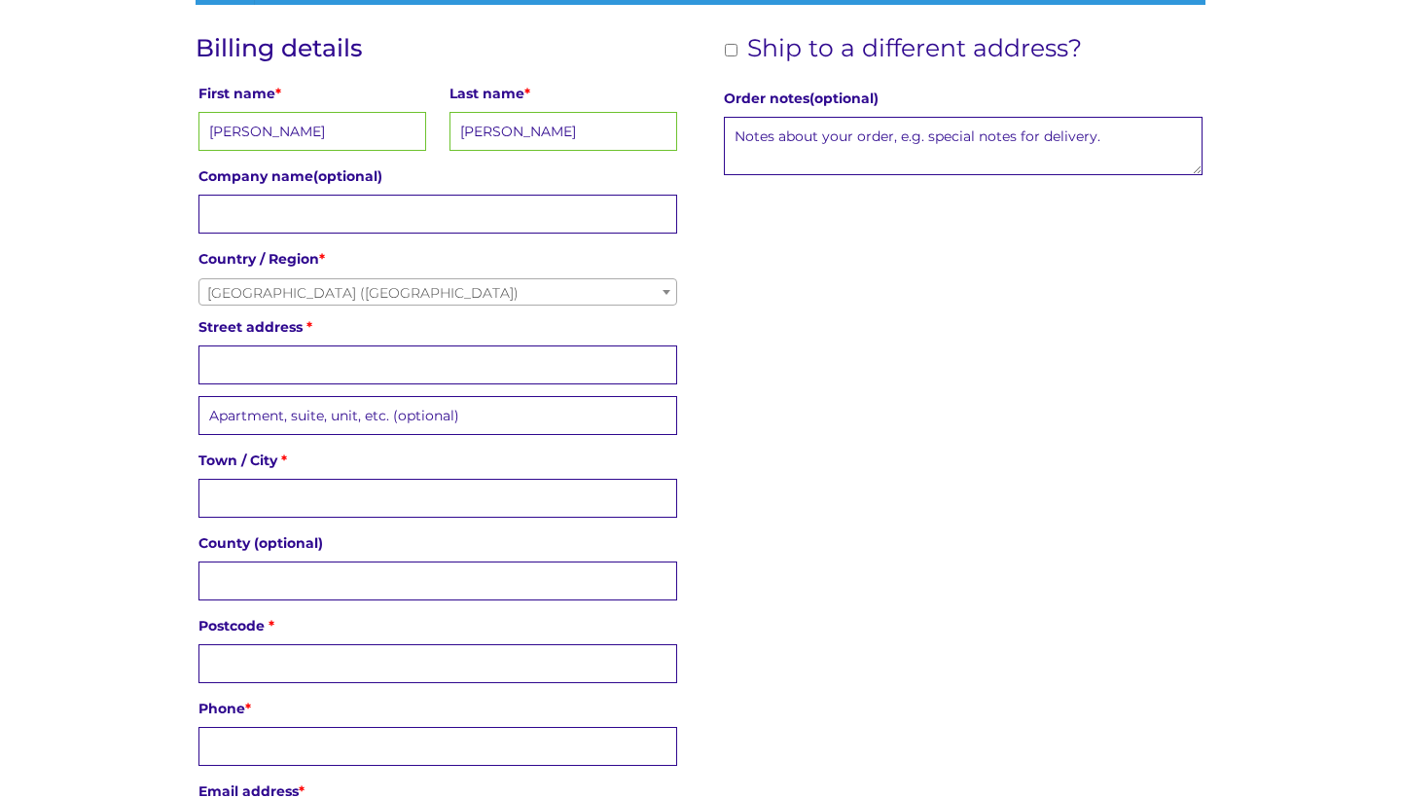
click at [391, 368] on input "Street address *" at bounding box center [437, 364] width 479 height 39
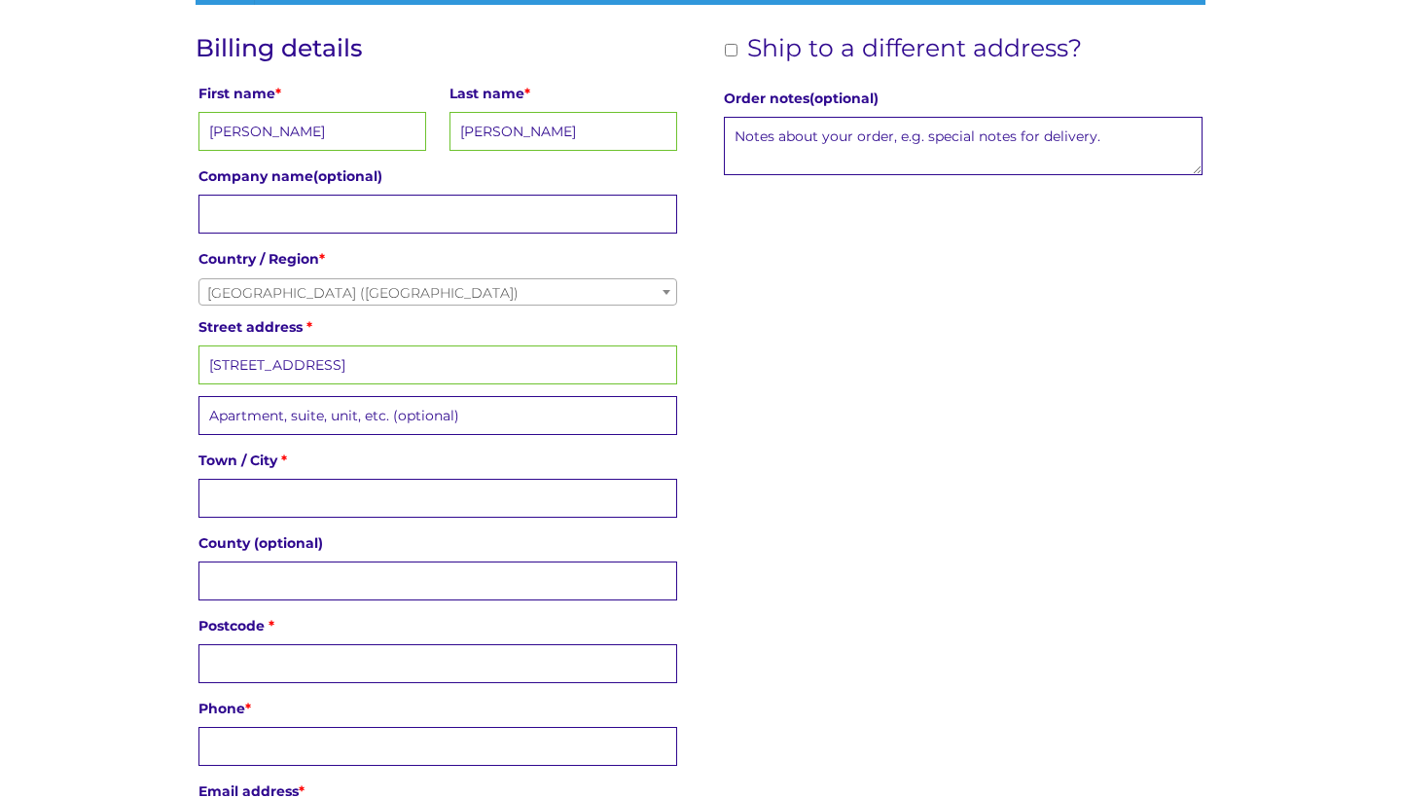
click at [834, 369] on div "Billing details First name * Lucy Last name * Baldwin Company name (optional) C…" at bounding box center [700, 445] width 1011 height 823
click at [401, 360] on input "39 Grove Farm Drive" at bounding box center [437, 364] width 479 height 39
type input "39 Grove Farm Drive, Adlington"
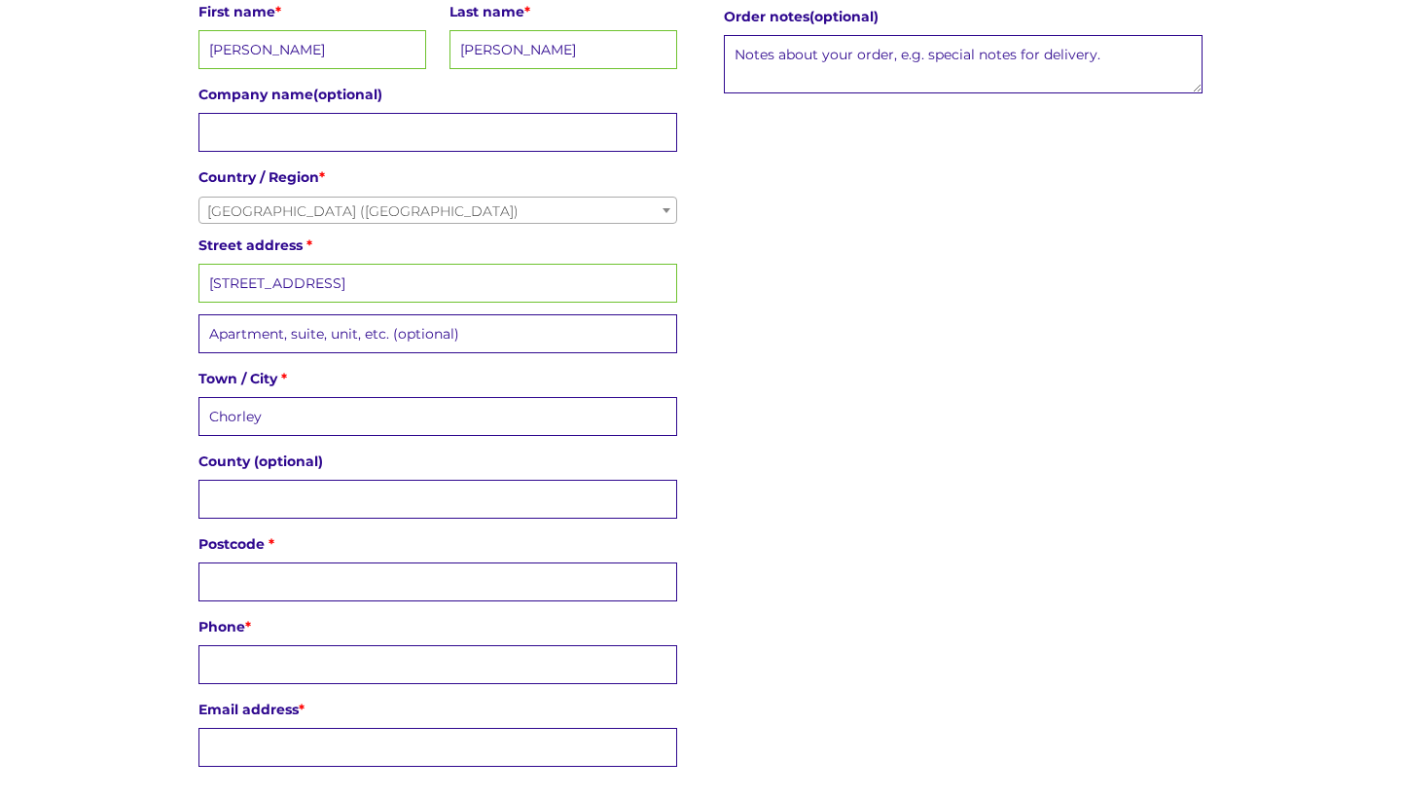
scroll to position [514, 0]
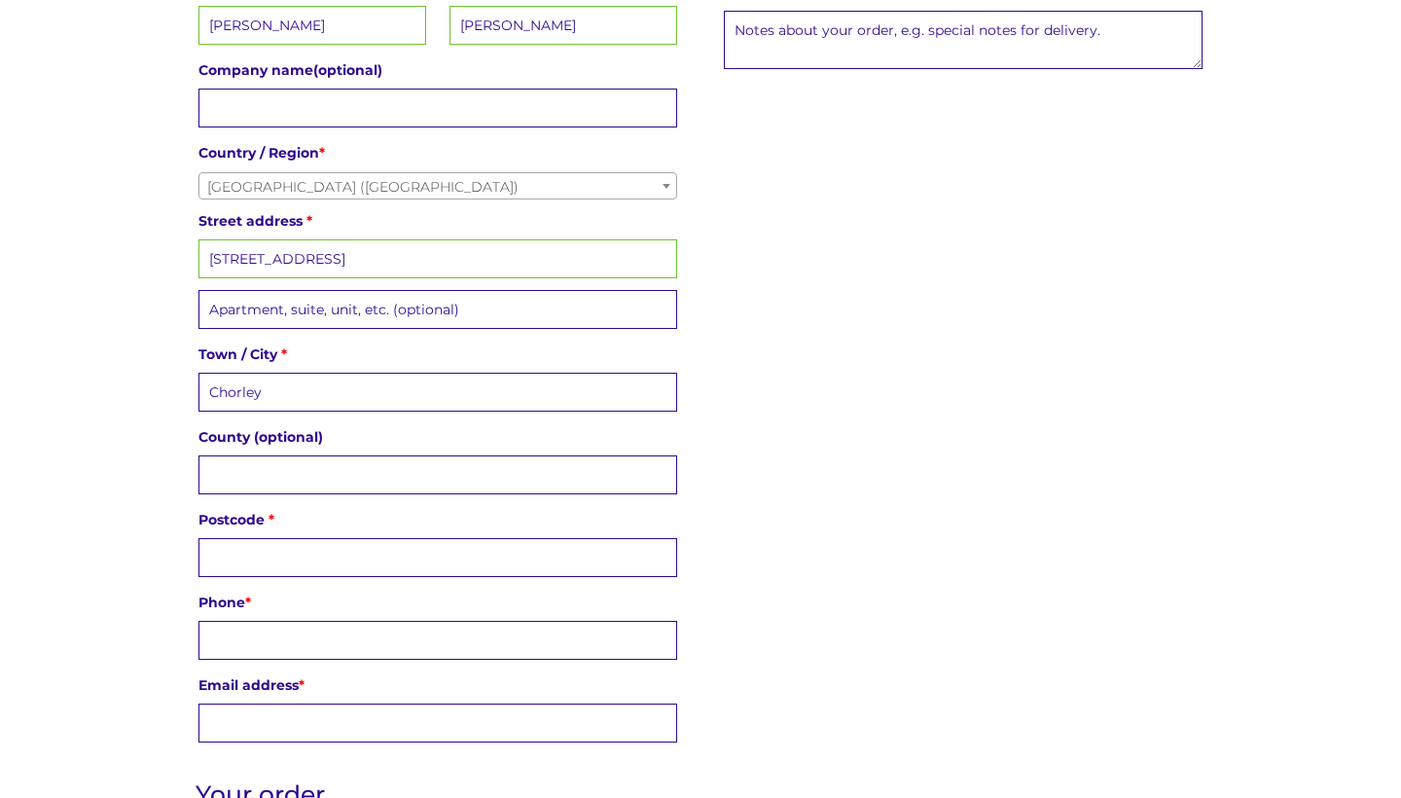
type input "Chorley"
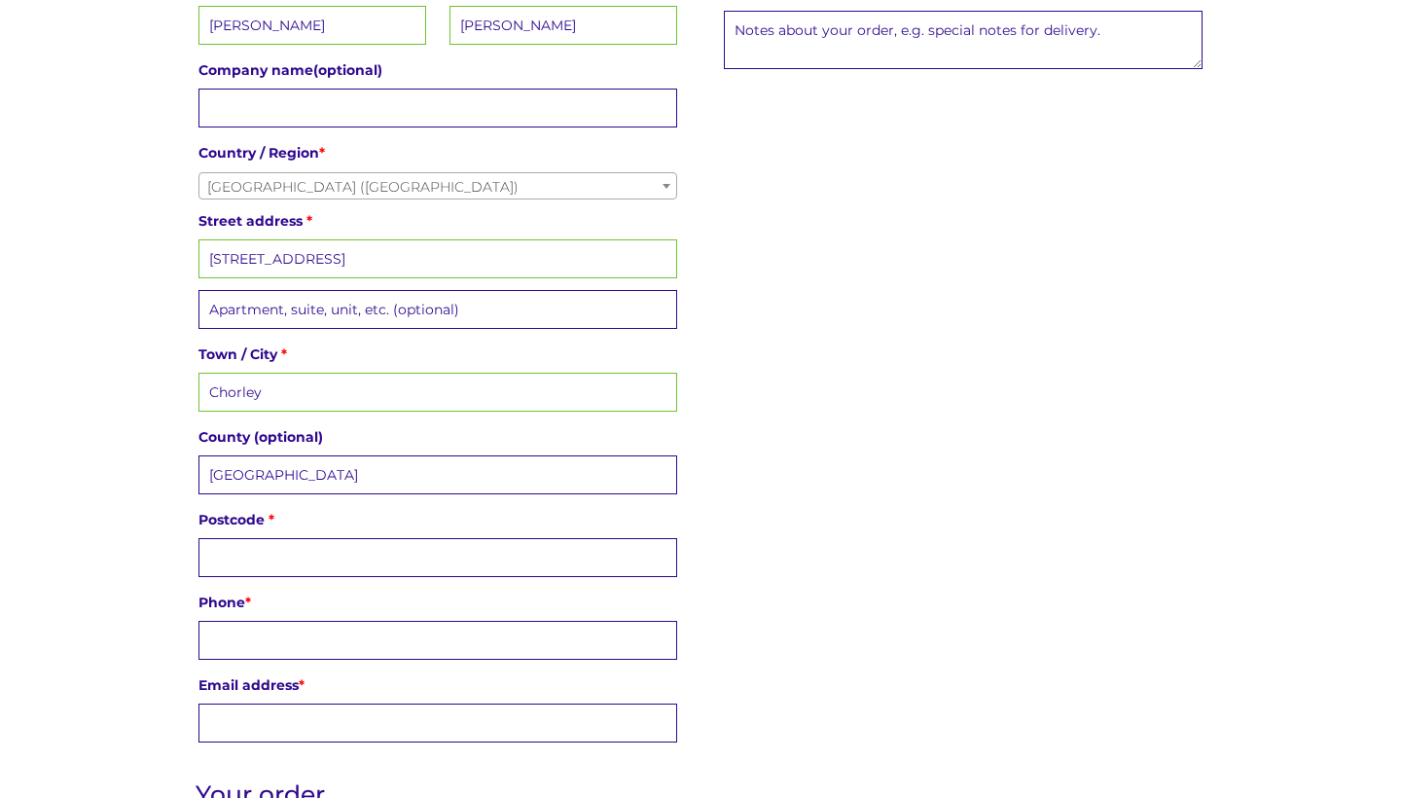
scroll to position [685, 0]
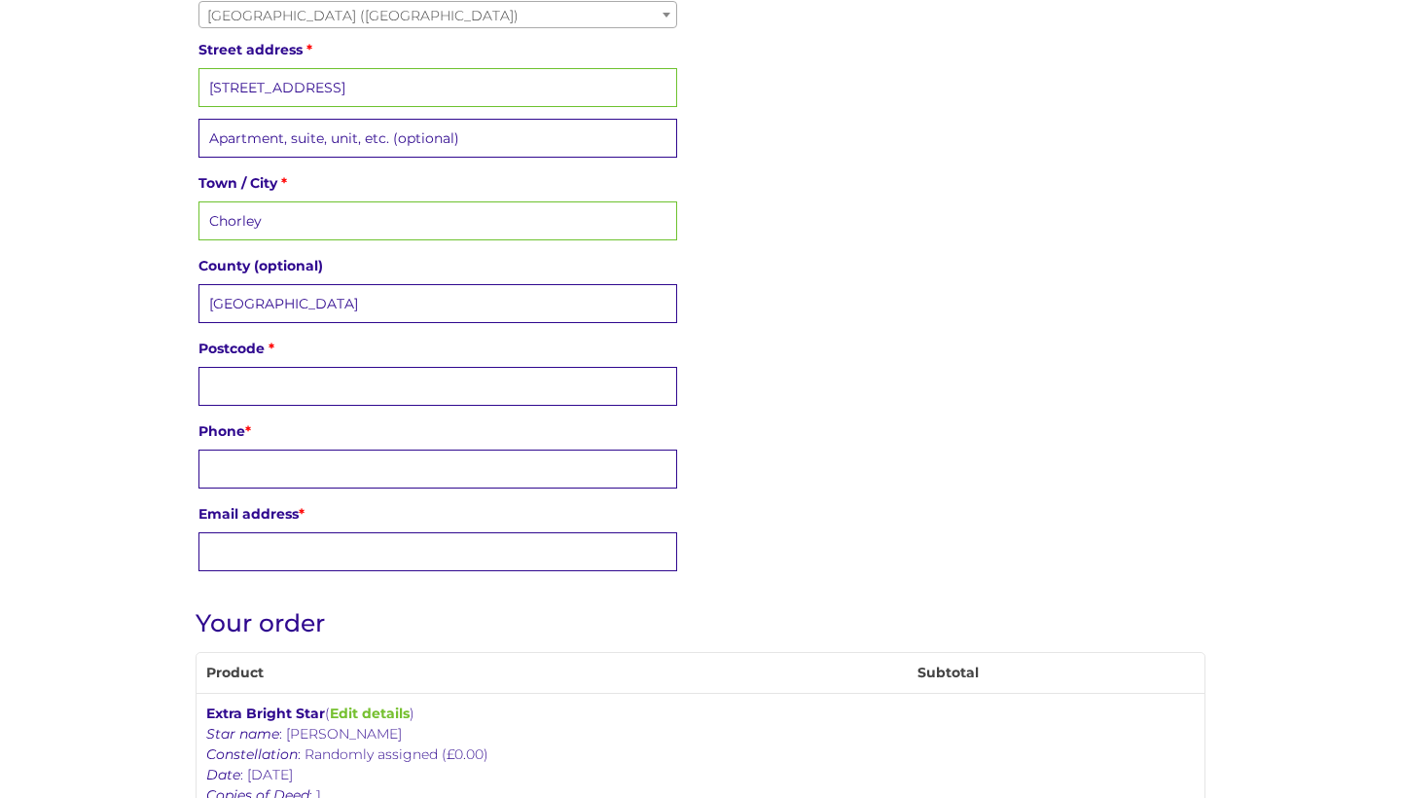
type input "Lancashire"
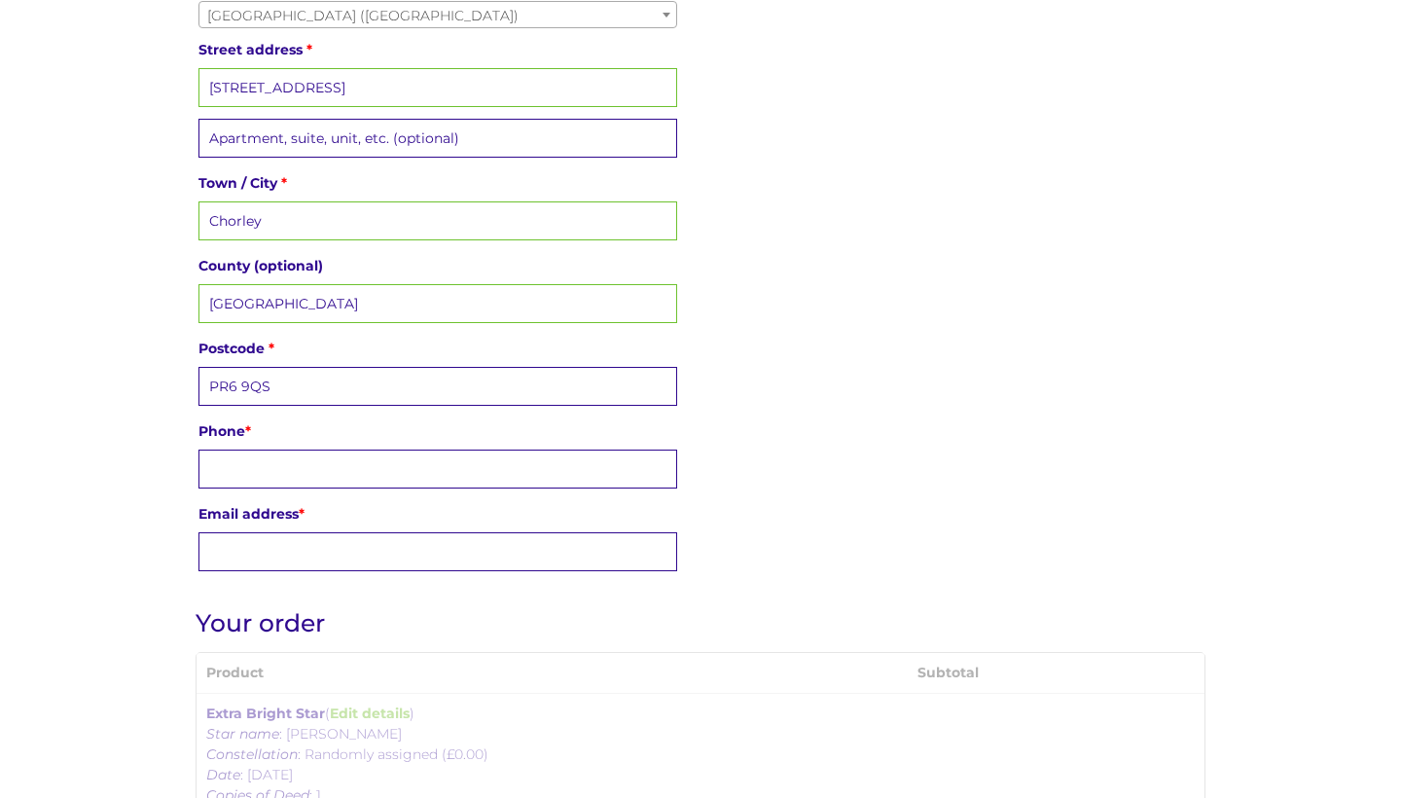
type input "PR6 9QS"
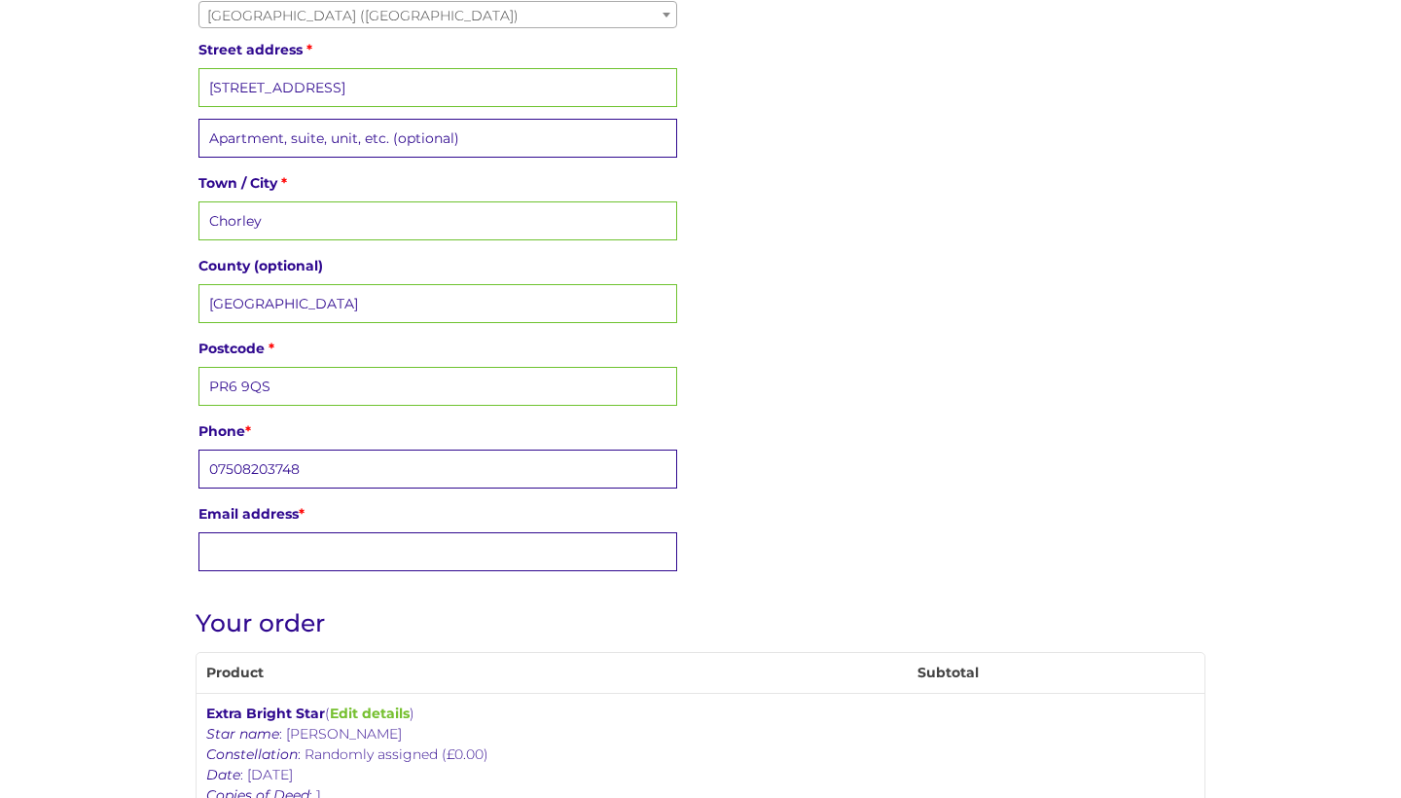
type input "07508203748"
click at [502, 620] on h3 "Your order" at bounding box center [700, 623] width 1011 height 28
click at [385, 538] on input "Email address *" at bounding box center [437, 551] width 479 height 39
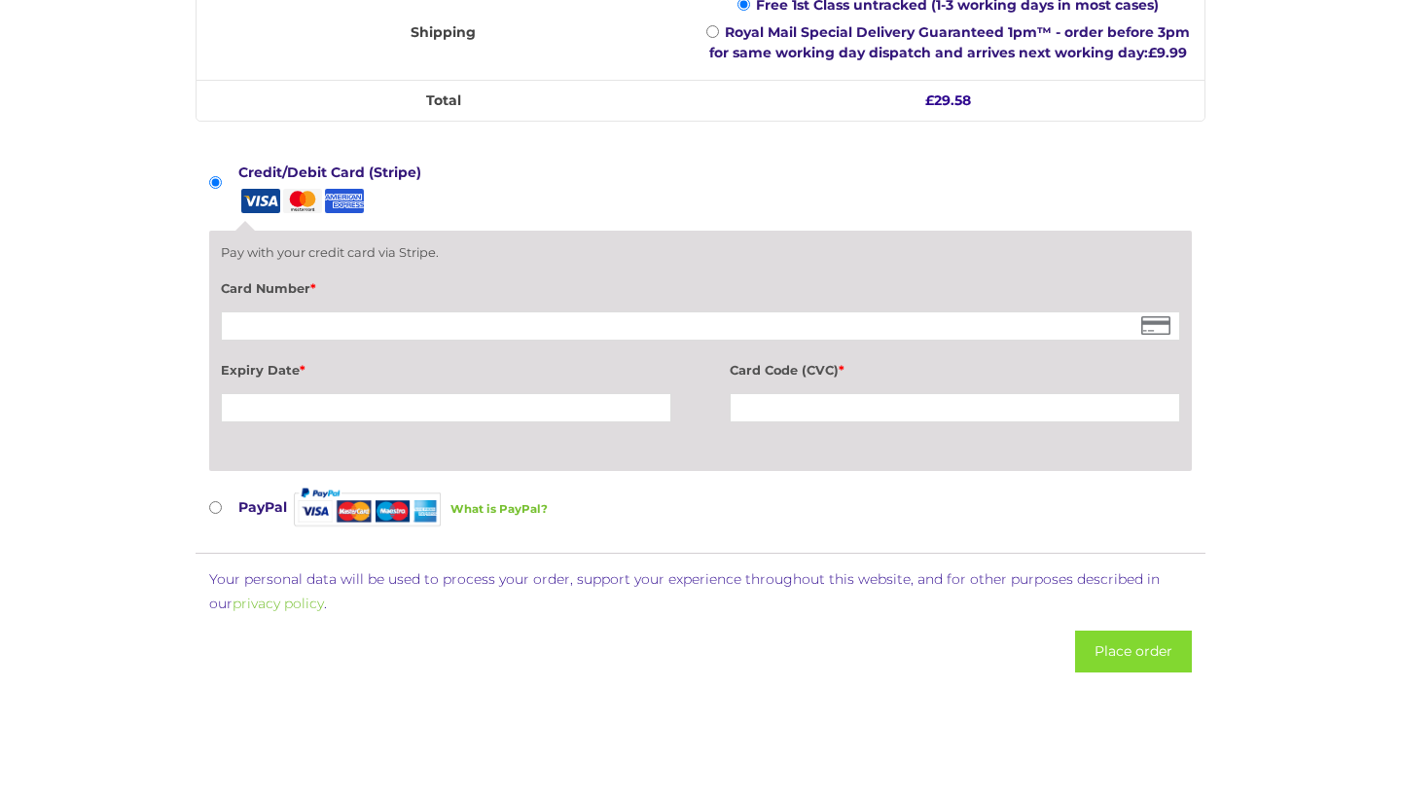
scroll to position [1859, 0]
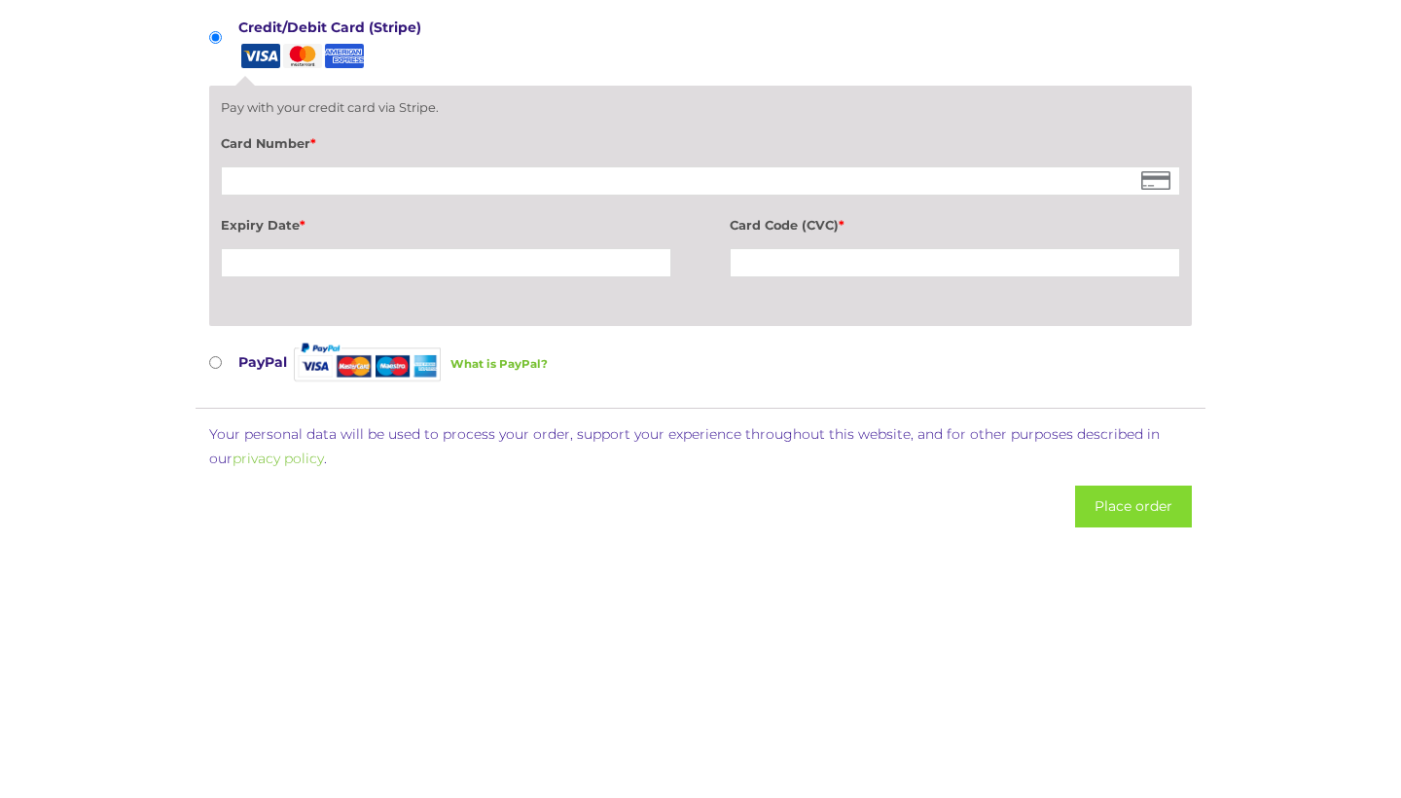
type input "Lucy.thunder@live.co.uk"
click at [214, 366] on input "PayPal What is PayPal?" at bounding box center [215, 362] width 13 height 13
radio input "true"
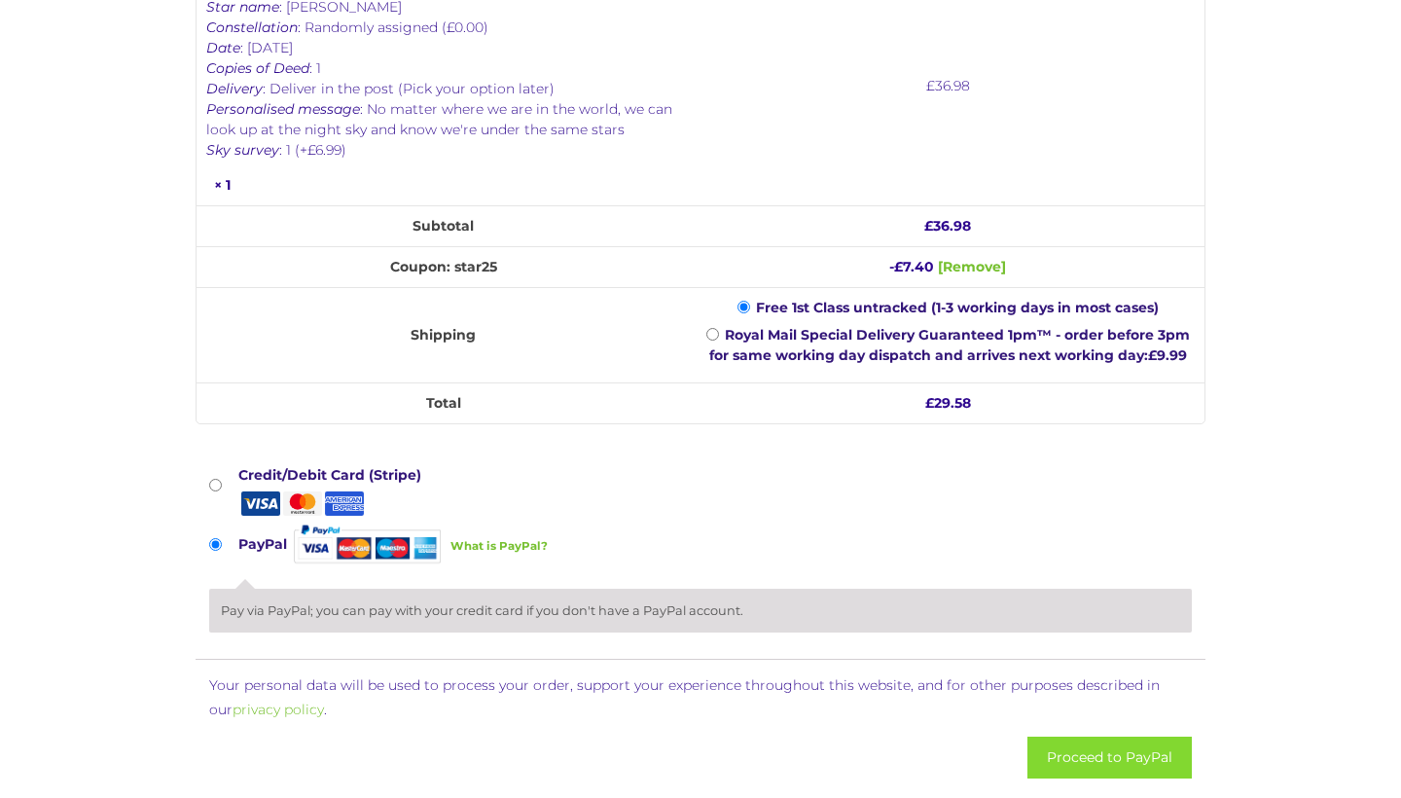
scroll to position [1411, 0]
click at [216, 485] on input "Credit/Debit Card (Stripe)" at bounding box center [215, 485] width 13 height 13
radio input "true"
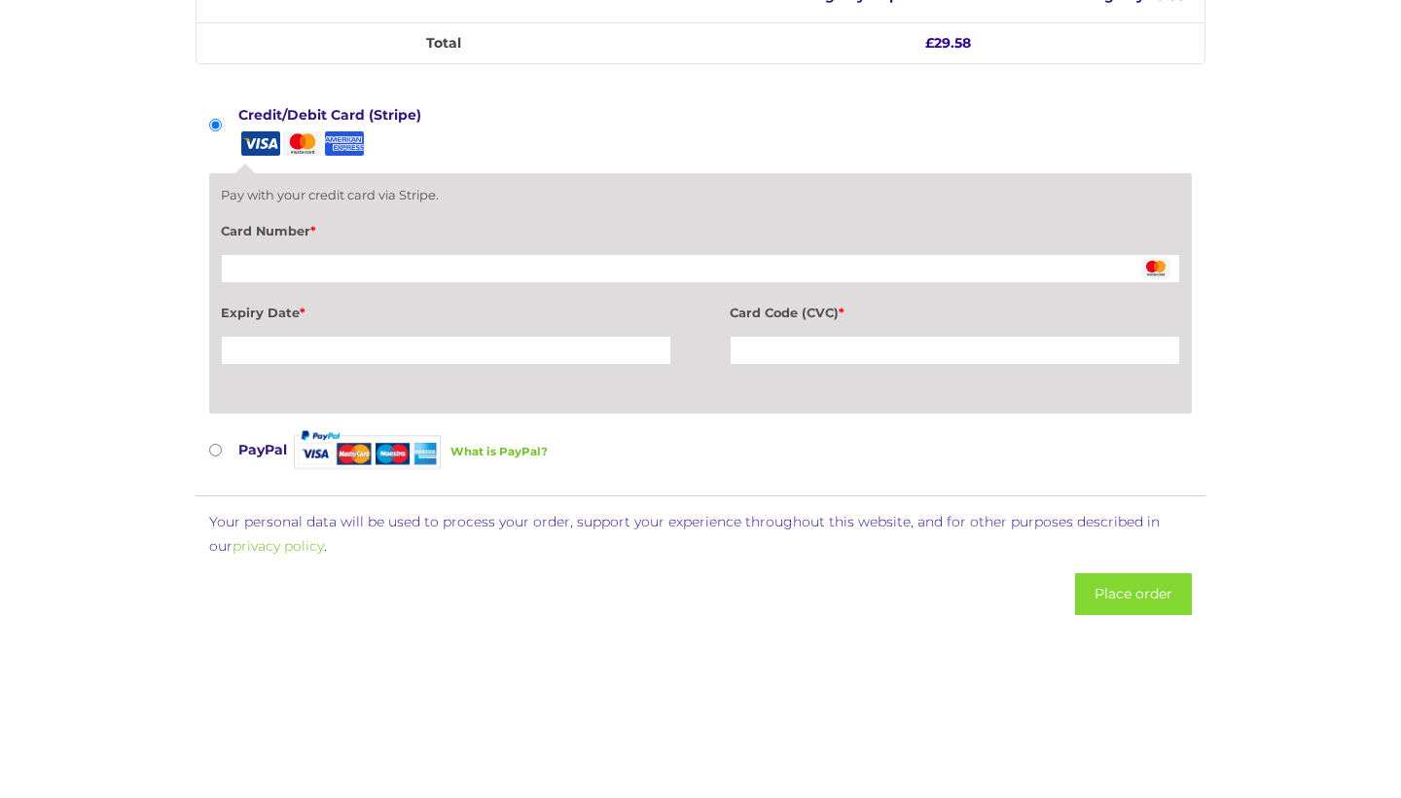
scroll to position [1777, 0]
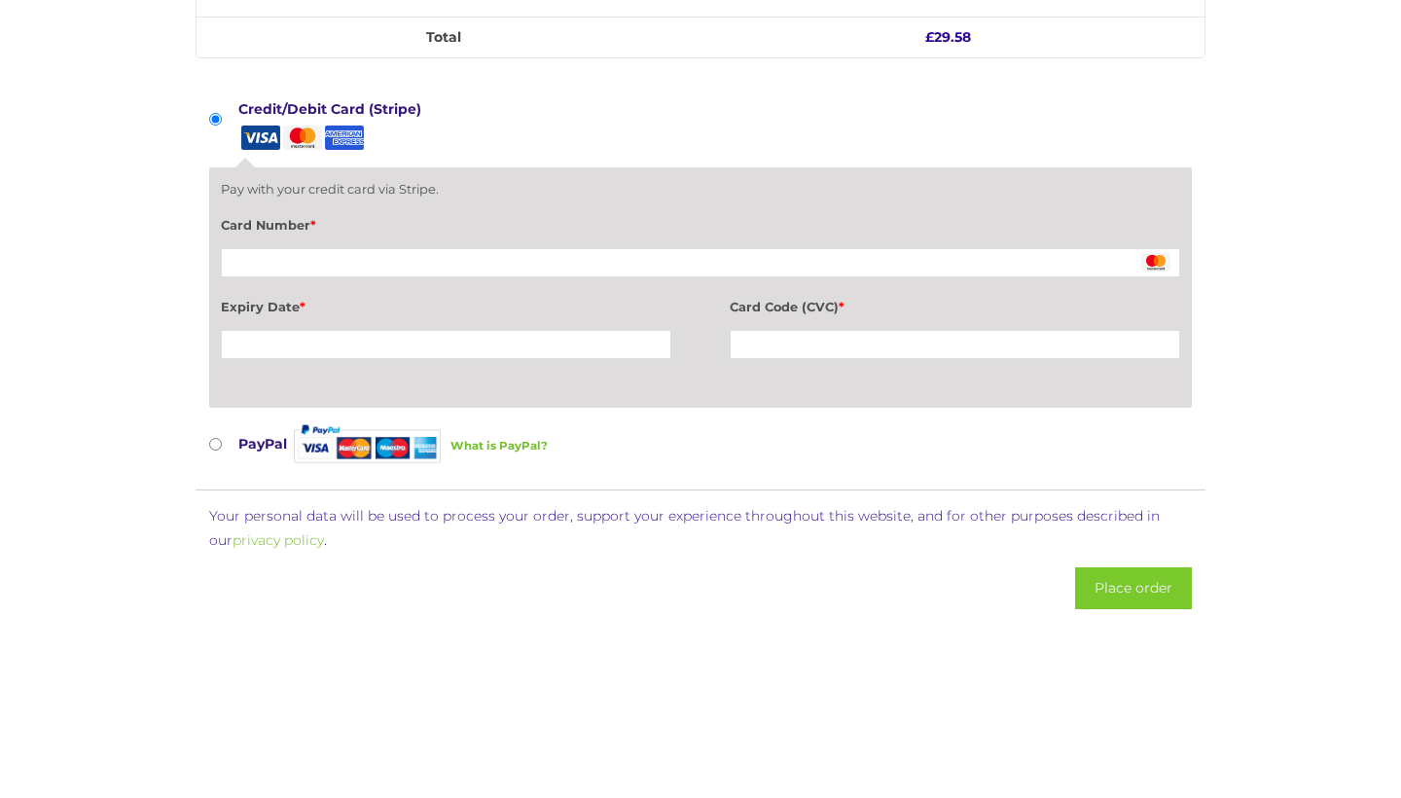
click at [1111, 601] on button "Place order" at bounding box center [1133, 588] width 117 height 42
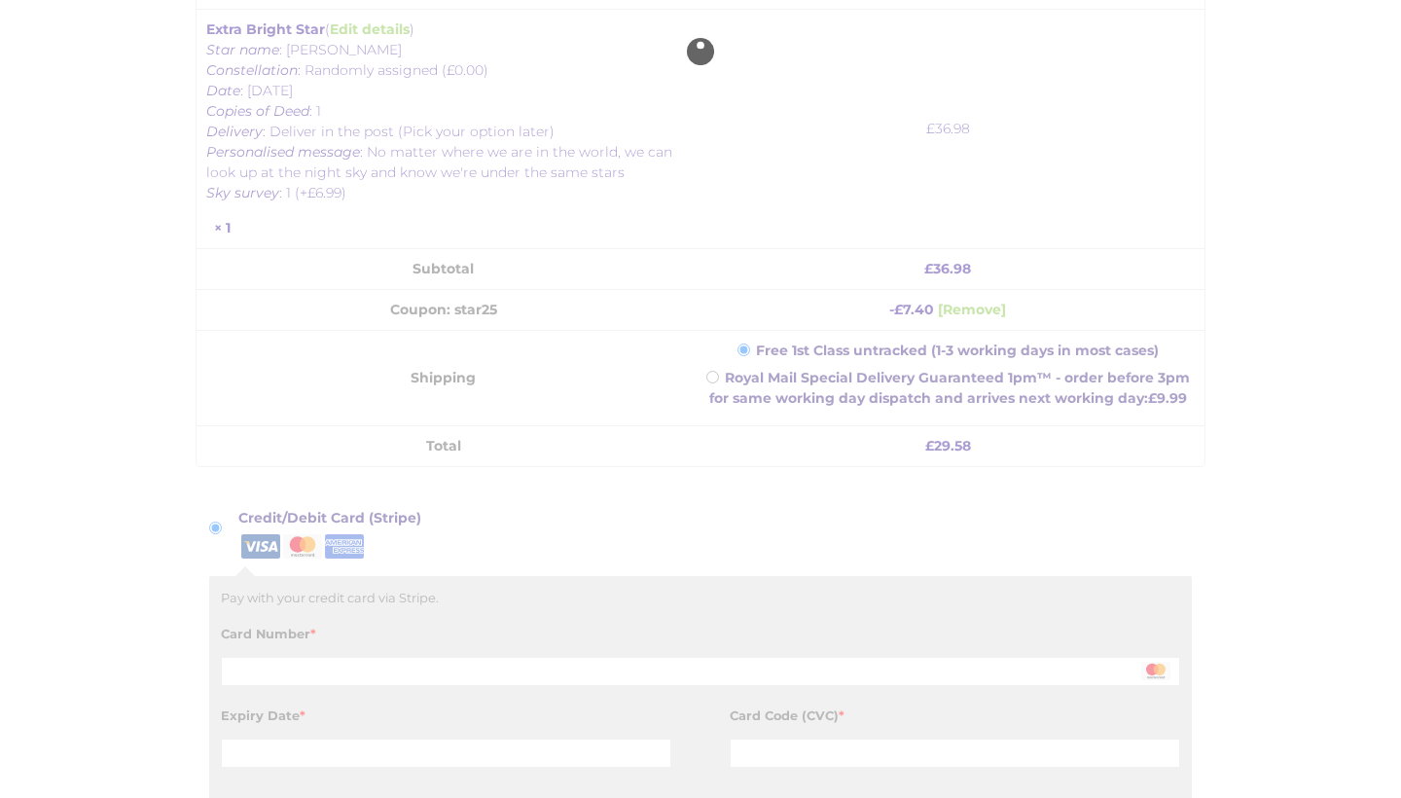
scroll to position [1367, 0]
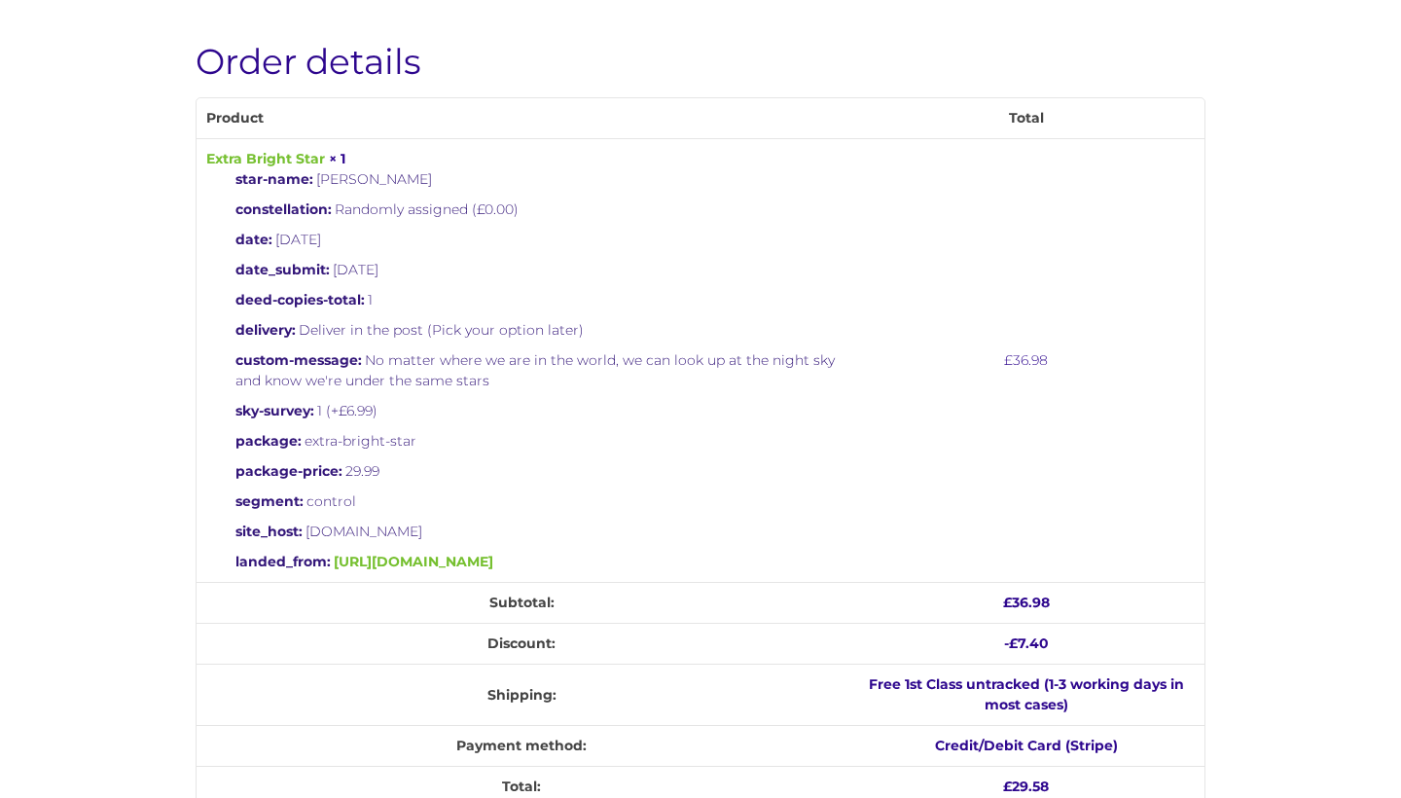
scroll to position [518, 0]
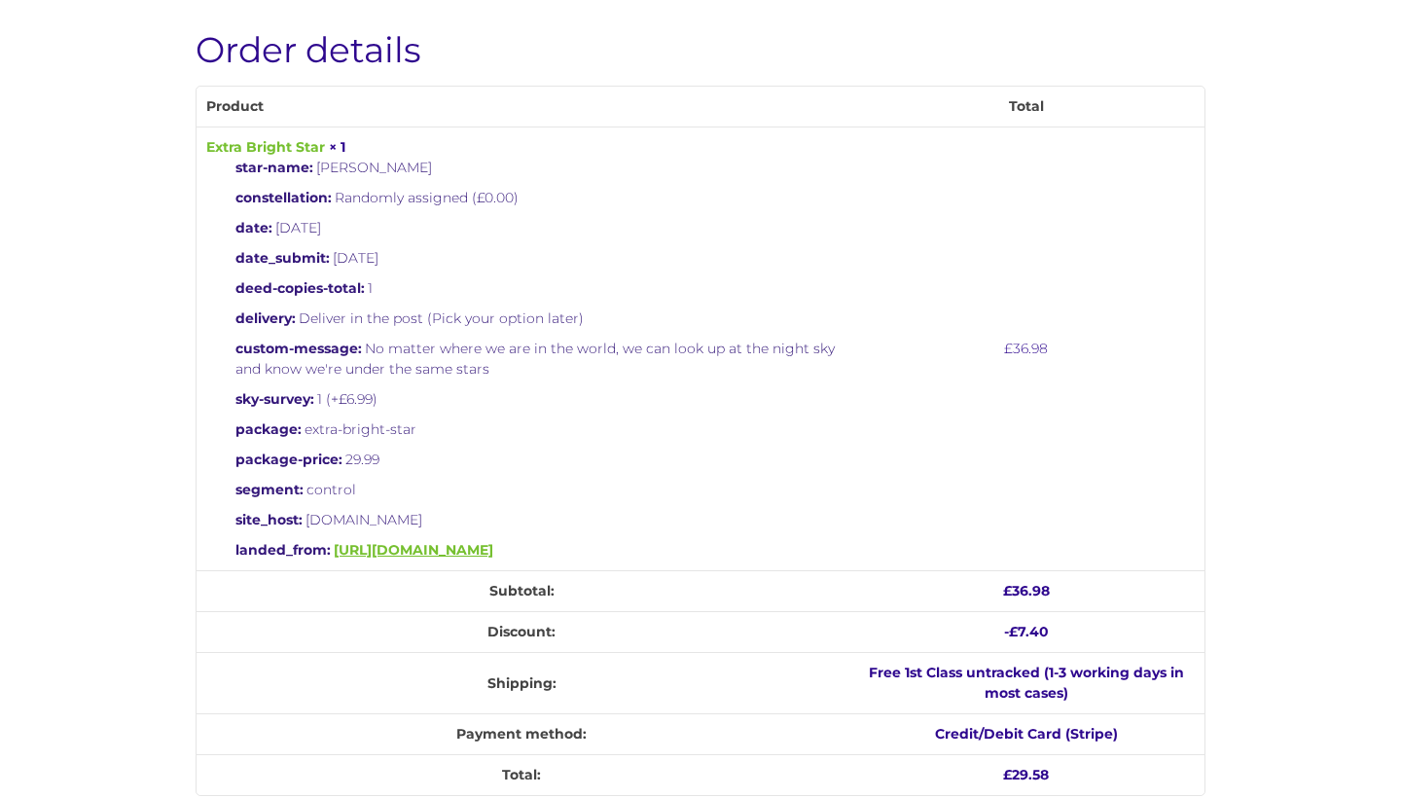
click at [462, 551] on link "[URL][DOMAIN_NAME]" at bounding box center [414, 550] width 160 height 18
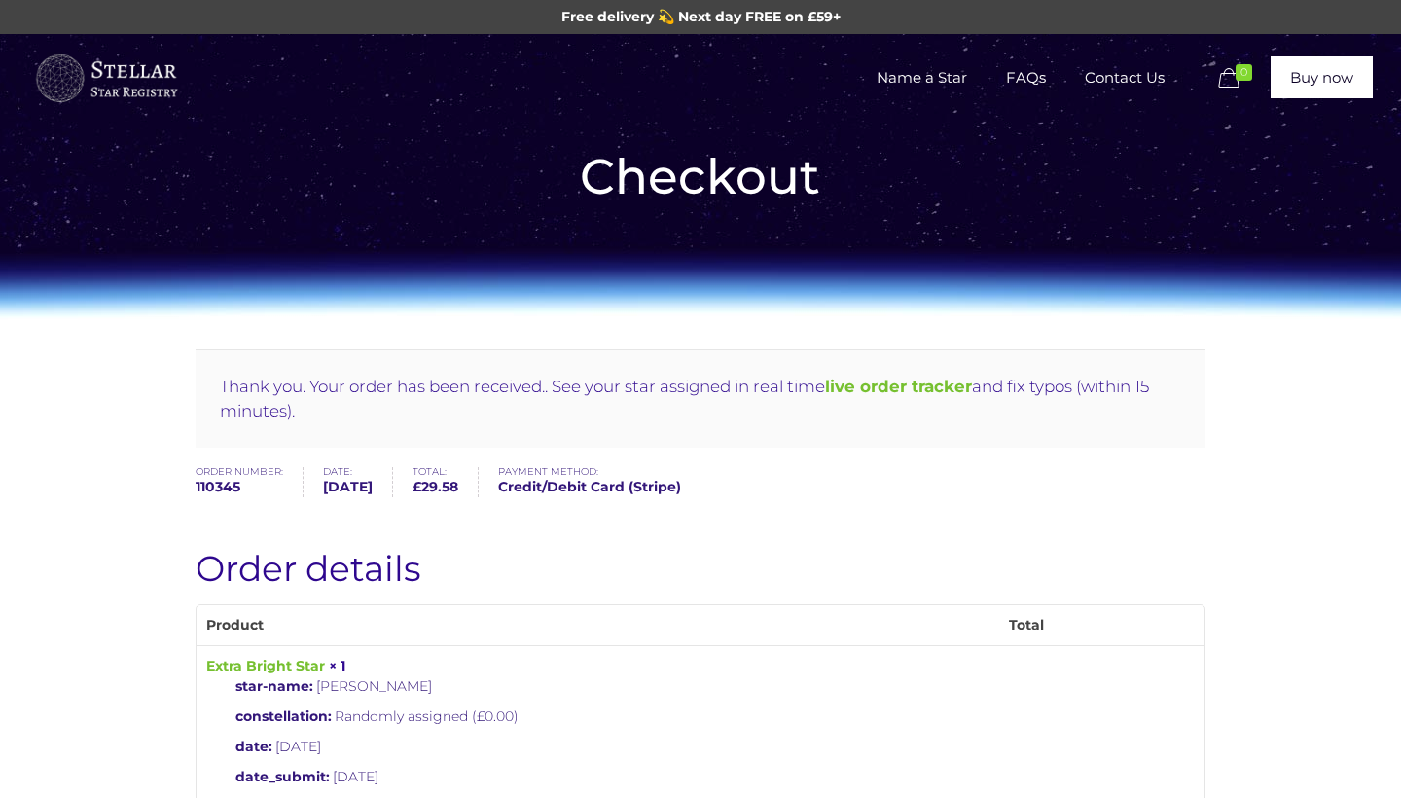
scroll to position [0, 0]
click at [942, 389] on b "live order tracker" at bounding box center [898, 385] width 147 height 19
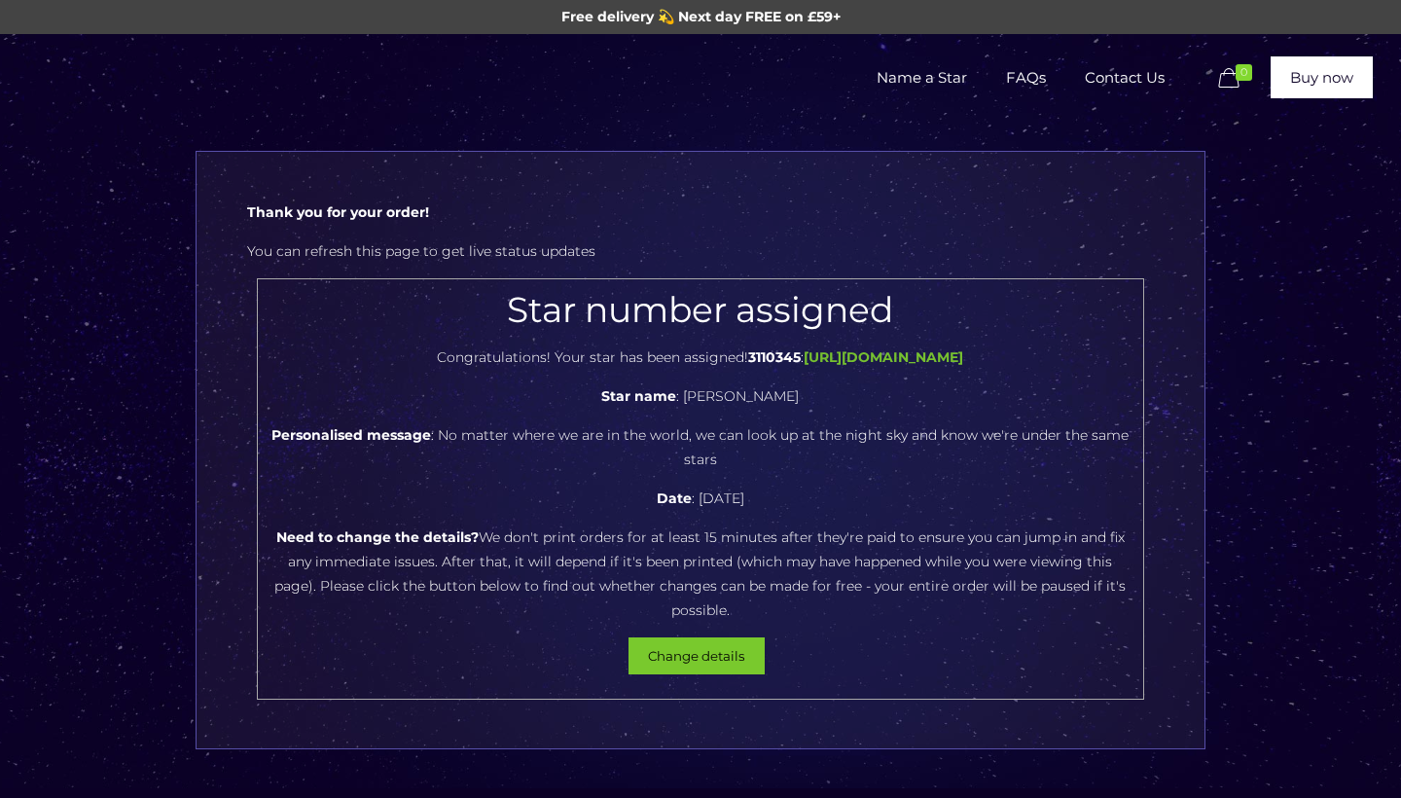
click at [708, 637] on button "Change details" at bounding box center [696, 655] width 136 height 37
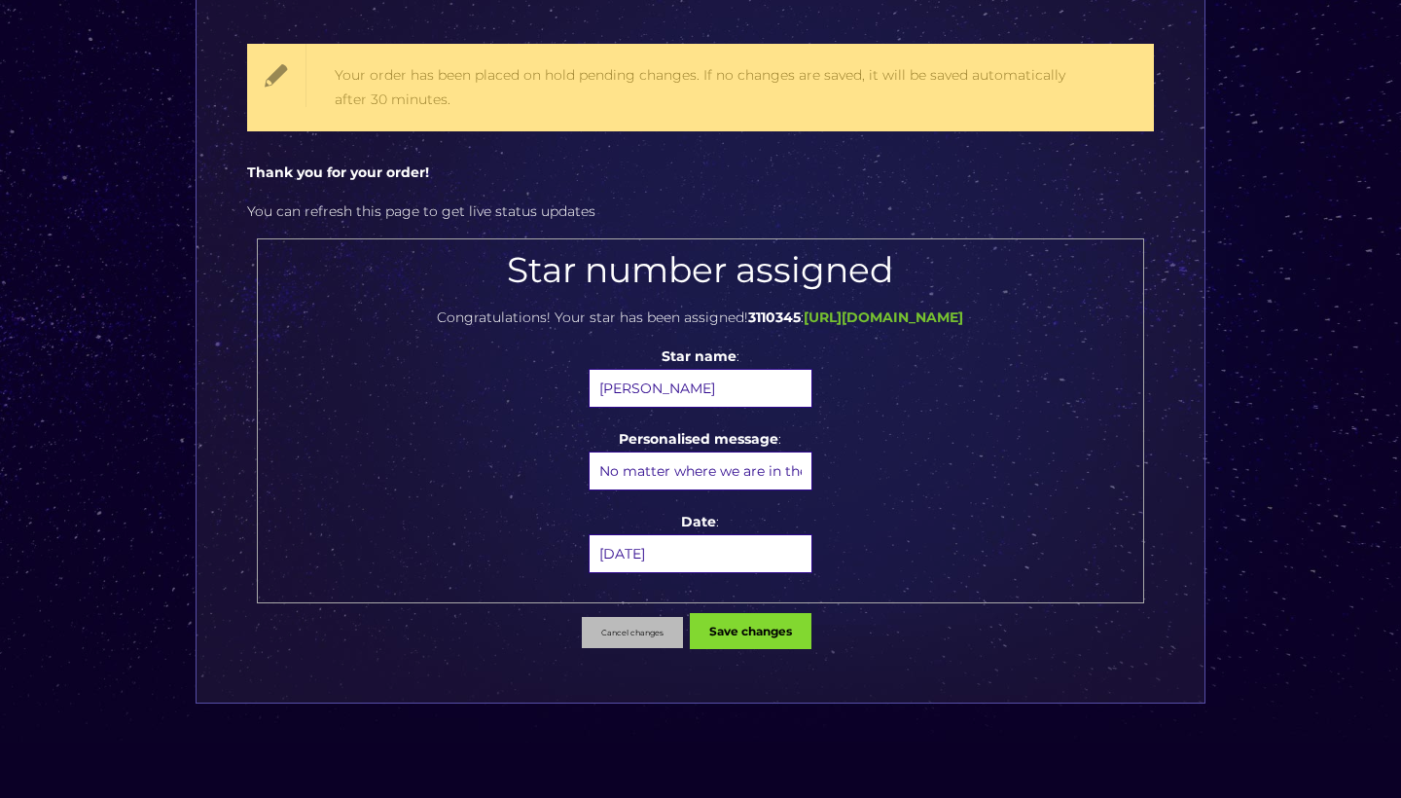
scroll to position [159, 0]
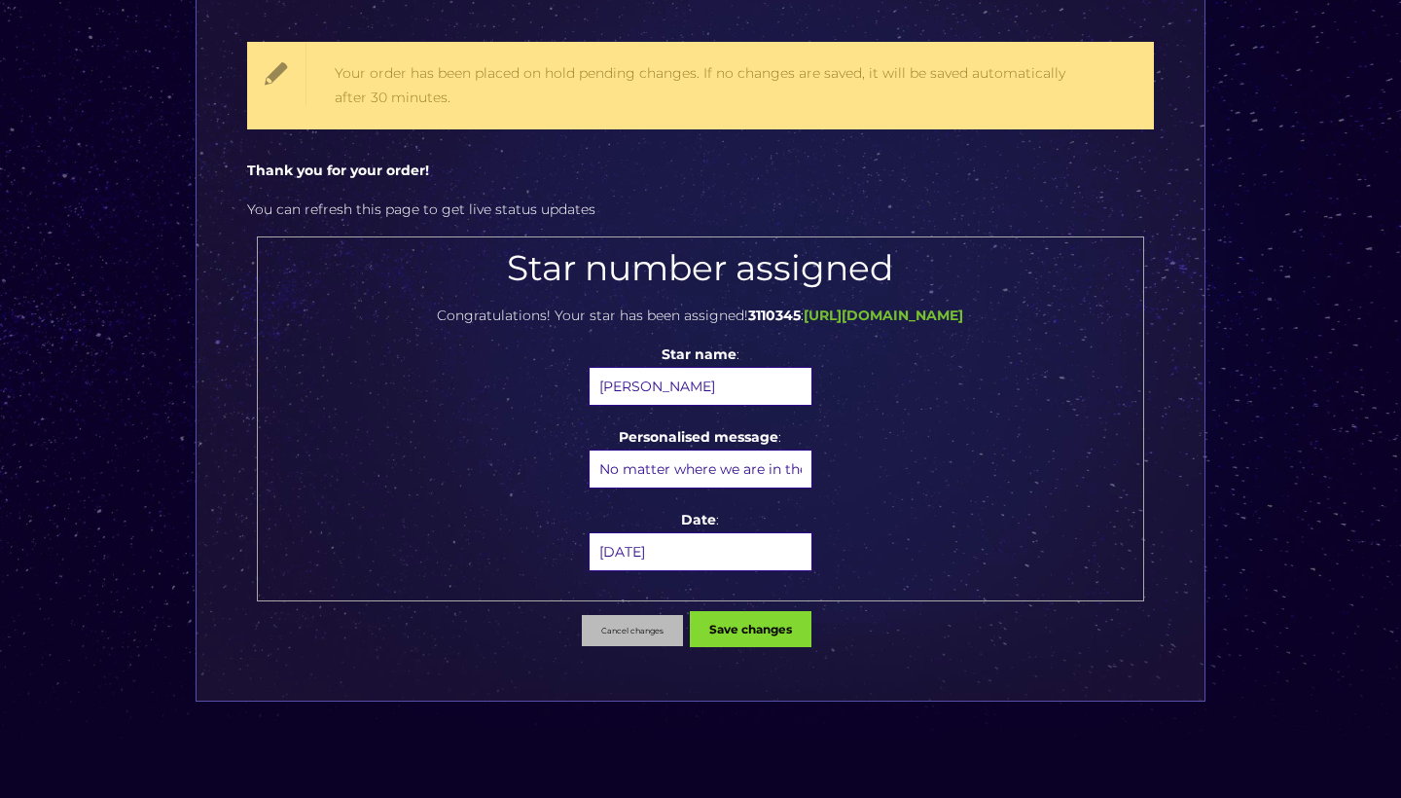
click at [676, 470] on input"] "No matter where we are in the world, we can look up at the night sky and know w…" at bounding box center [700, 468] width 224 height 39
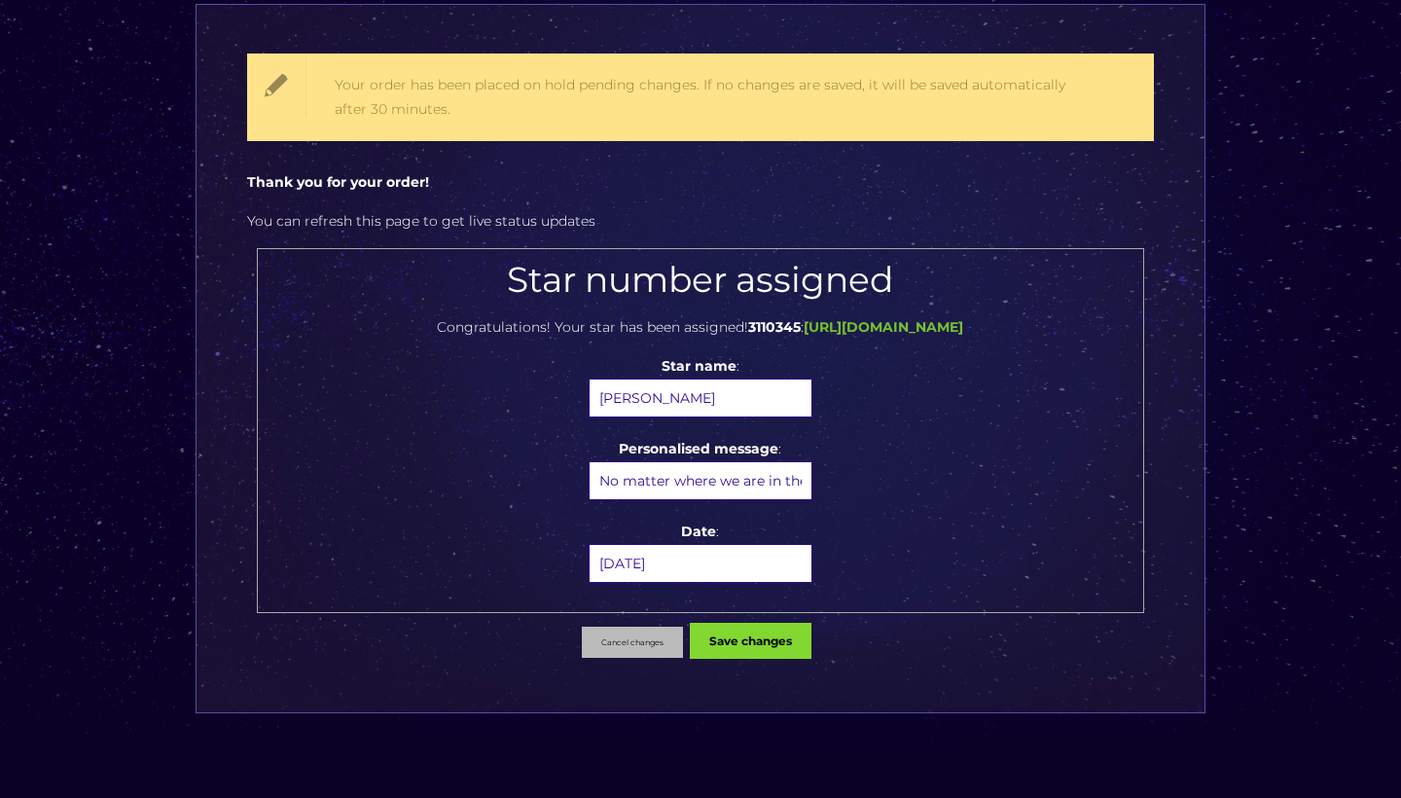
click at [774, 473] on input"] "No matter where we are in the world, we can look up at the night sky and know w…" at bounding box center [700, 480] width 224 height 39
type input"] "No matter where we are in the world, we can look up at the night sky and know w…"
click at [630, 644] on button "Cancel changes" at bounding box center [632, 641] width 101 height 31
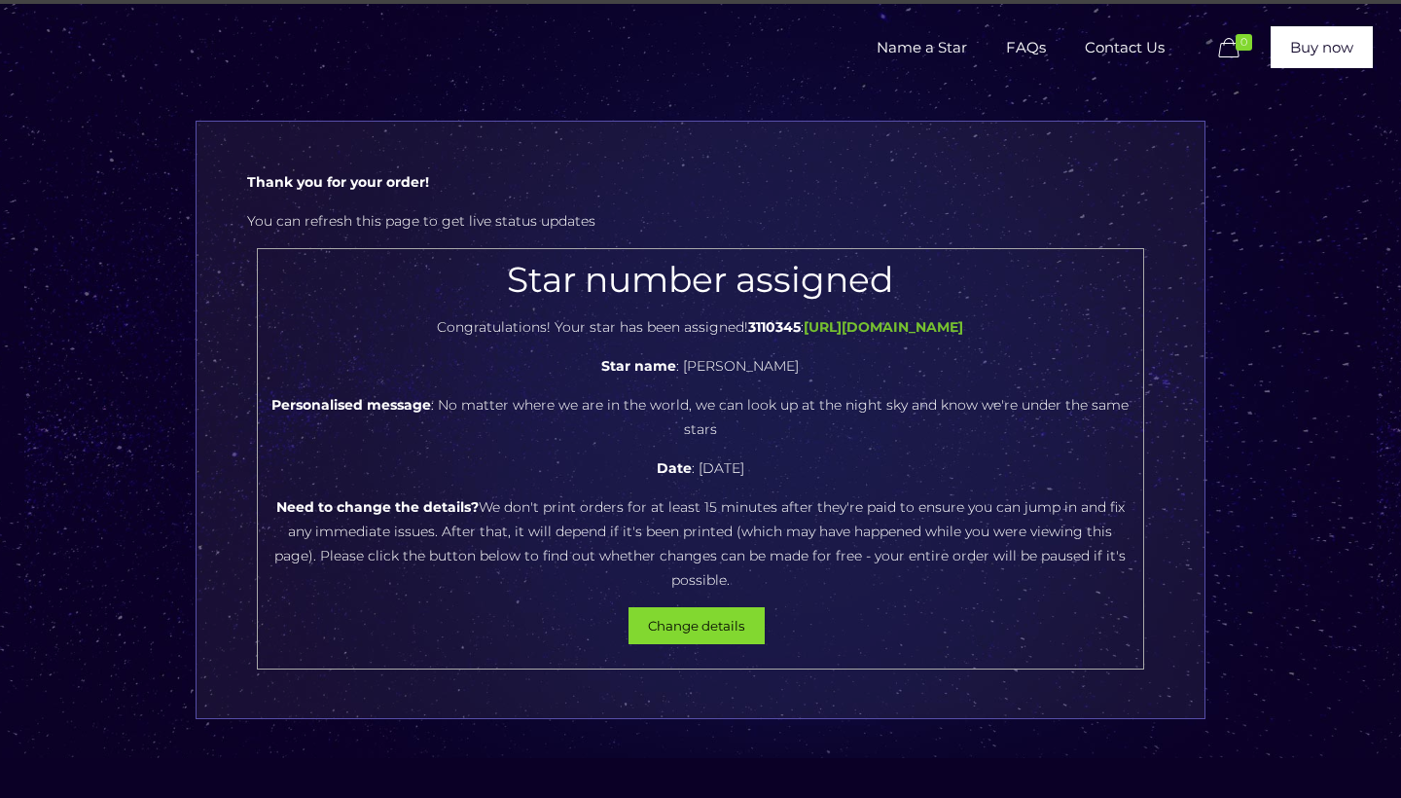
scroll to position [43, 0]
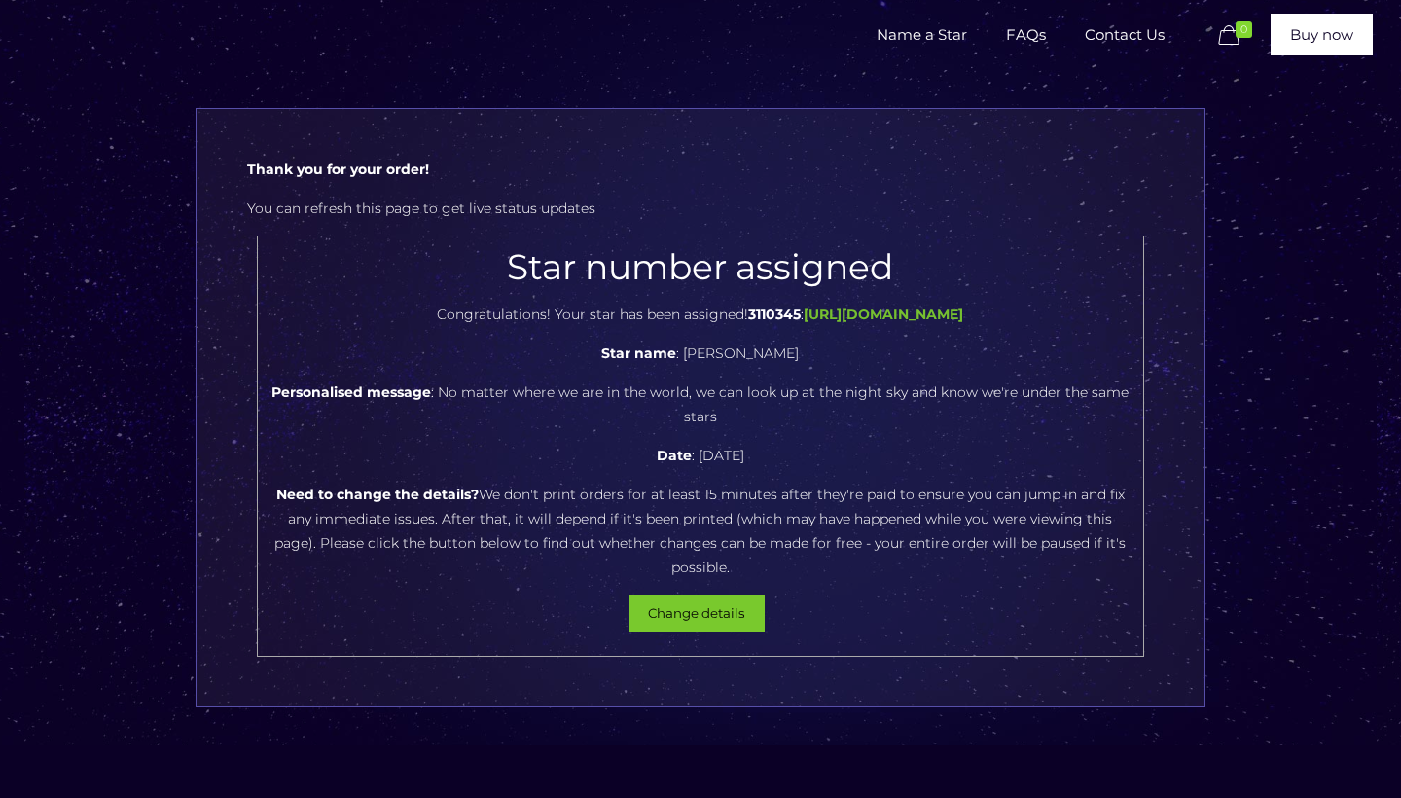
click at [717, 594] on button "Change details" at bounding box center [696, 612] width 136 height 37
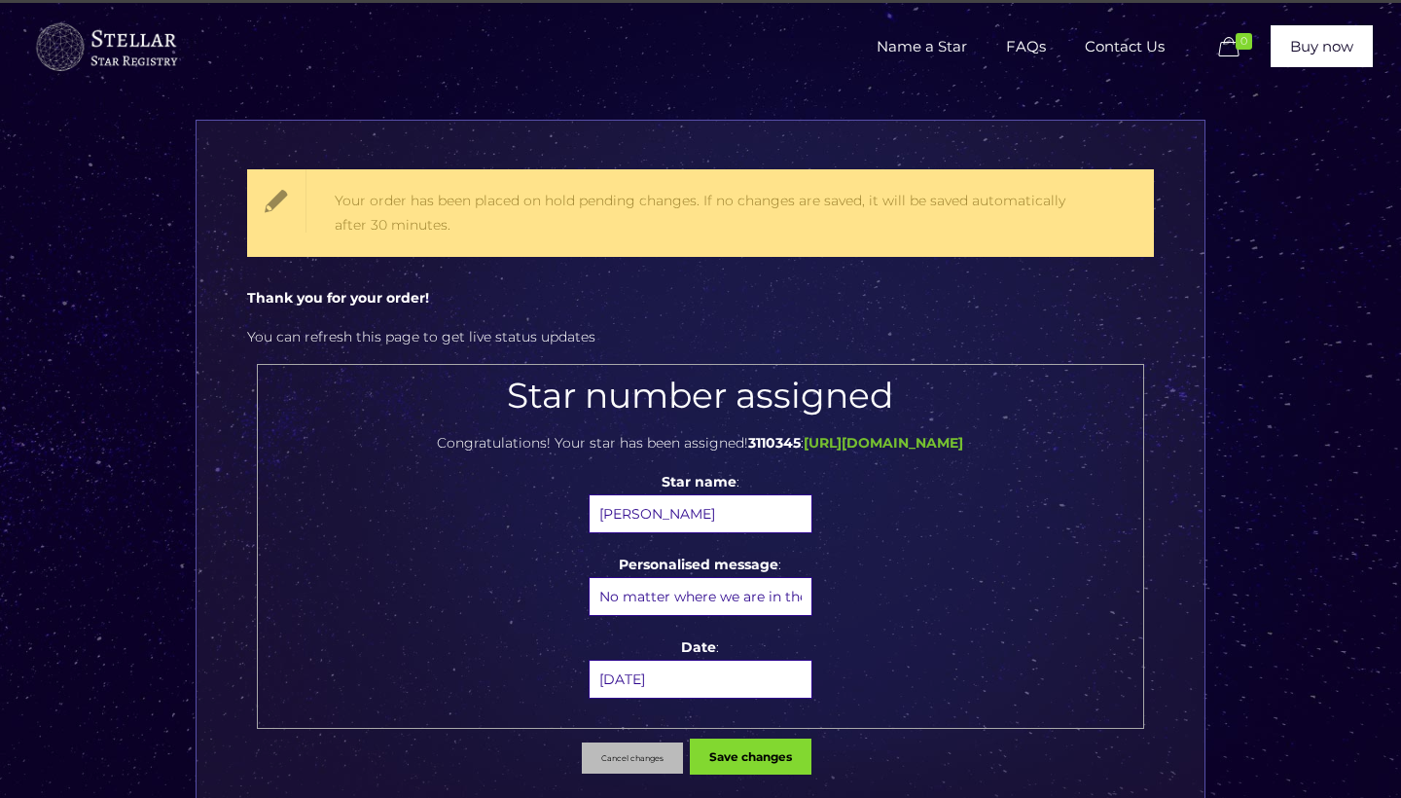
scroll to position [31, 0]
click at [692, 602] on input"] "No matter where we are in the world, we can look up at the night sky and know w…" at bounding box center [700, 596] width 224 height 39
type input"] "No matter where we are in the world, we can look up at the night sky and know w…"
click at [763, 763] on button "Save changes" at bounding box center [751, 756] width 122 height 36
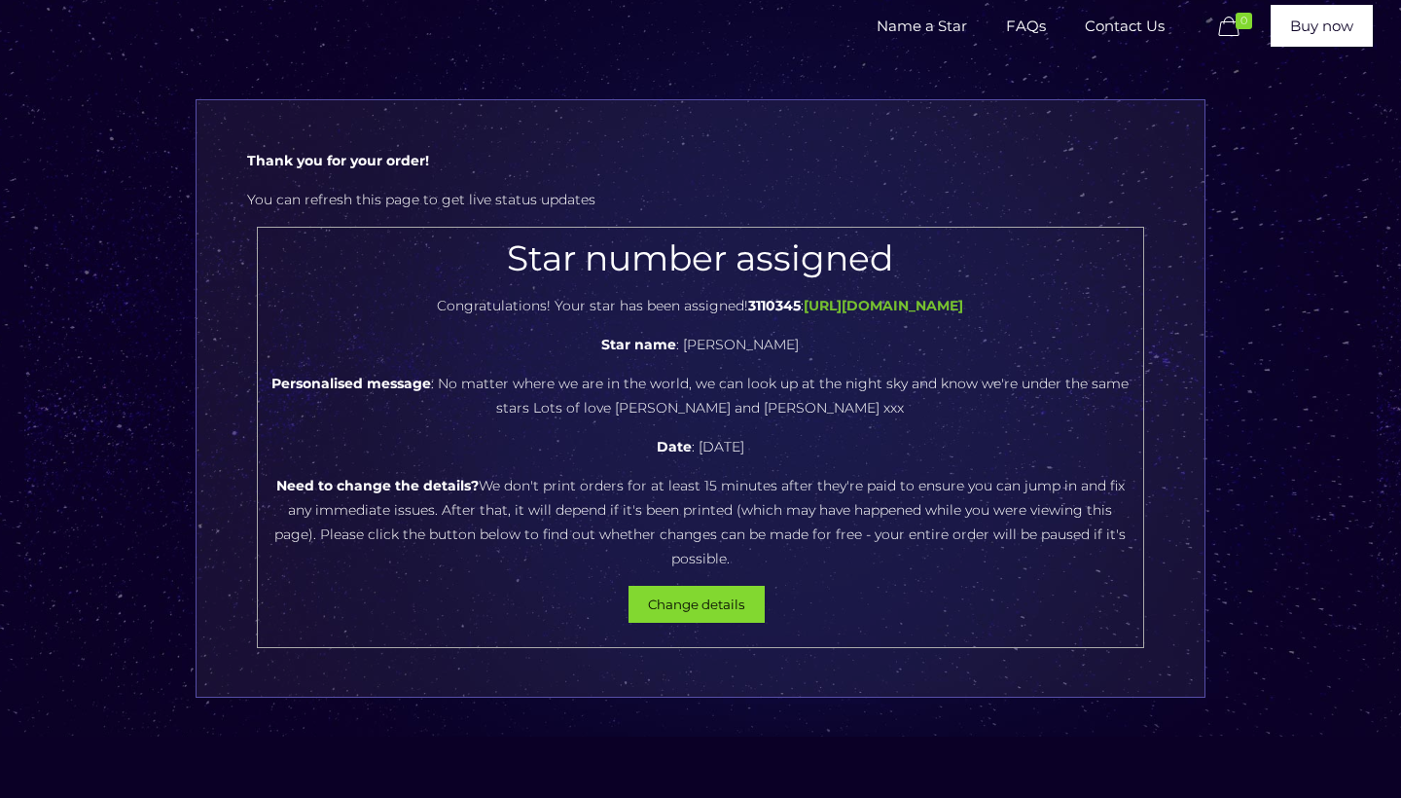
scroll to position [52, 0]
click at [900, 303] on b "[URL][DOMAIN_NAME]" at bounding box center [883, 306] width 160 height 18
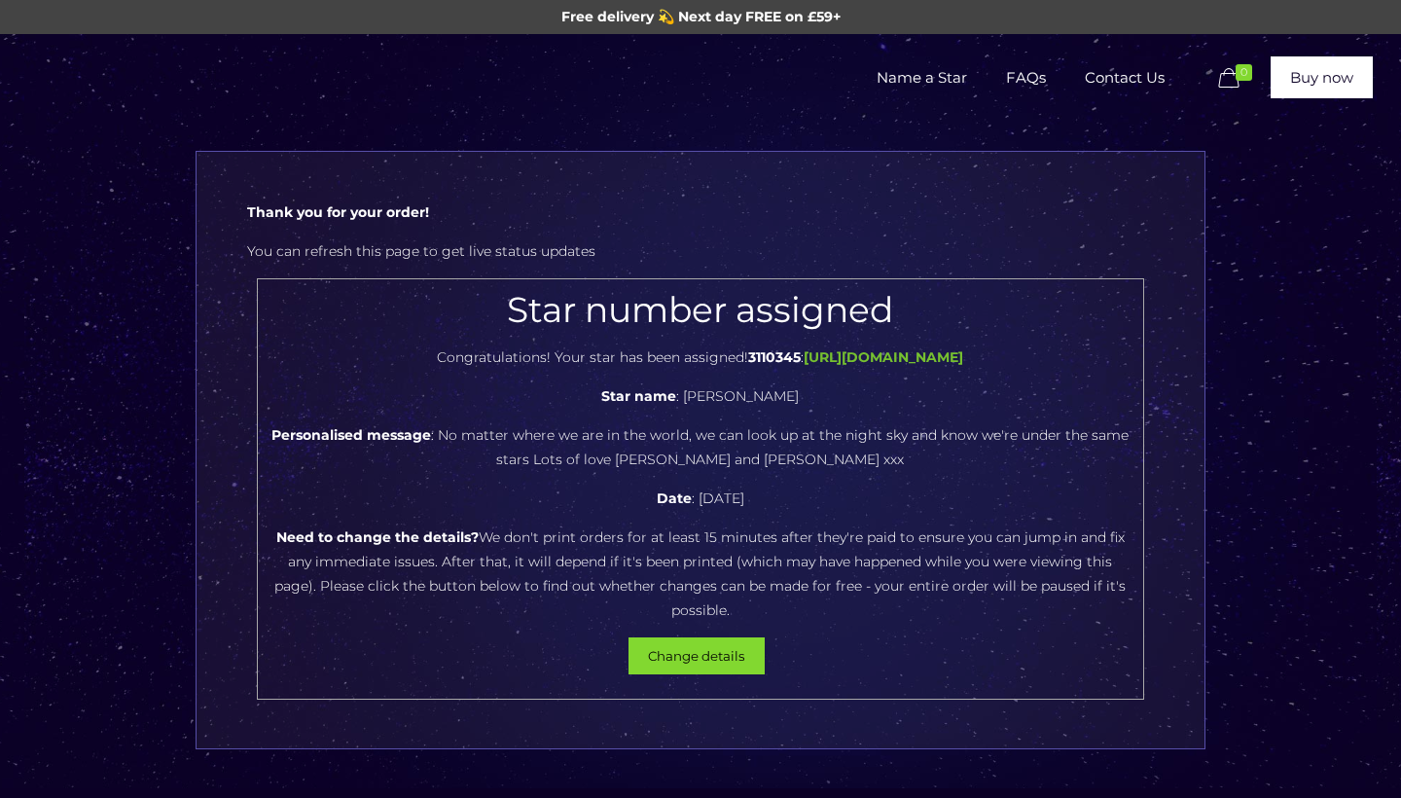
scroll to position [0, 0]
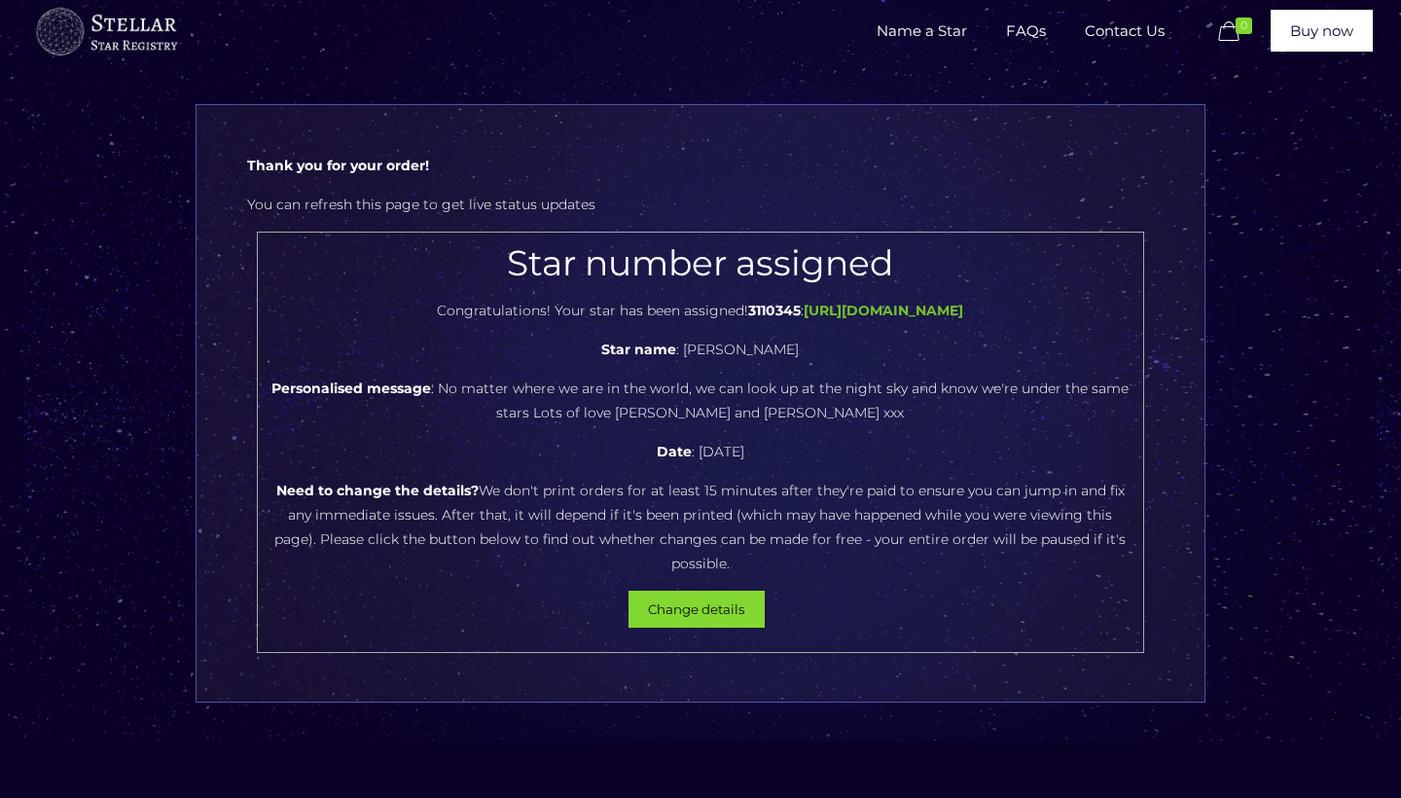
scroll to position [47, 0]
